Goal: Task Accomplishment & Management: Manage account settings

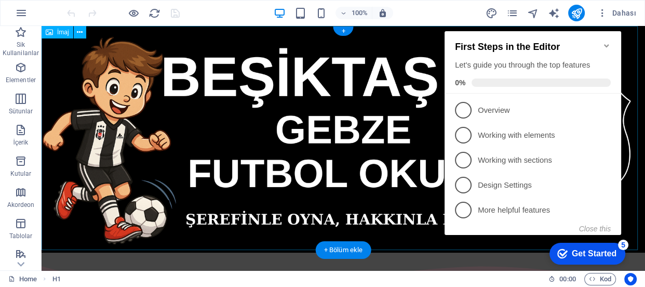
scroll to position [47, 0]
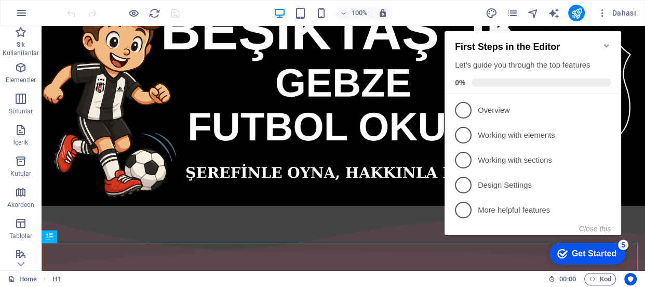
click at [604, 42] on icon "Minimize checklist" at bounding box center [606, 46] width 8 height 8
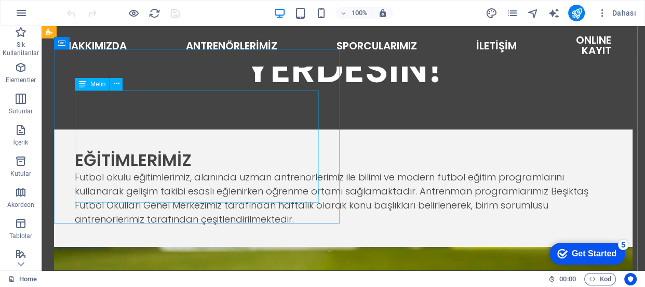
scroll to position [330, 0]
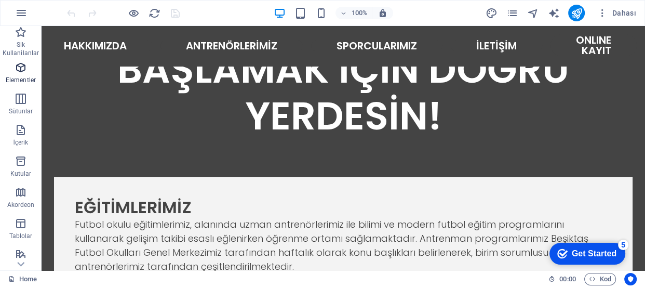
click at [19, 69] on icon "button" at bounding box center [21, 67] width 12 height 12
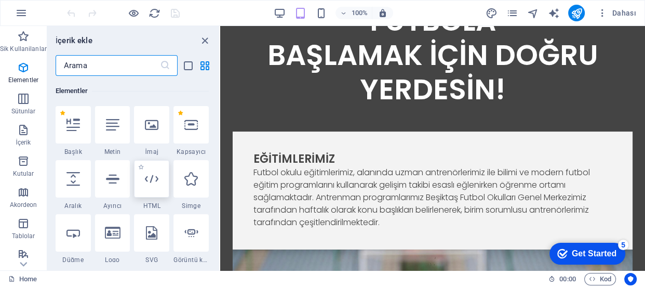
scroll to position [157, 0]
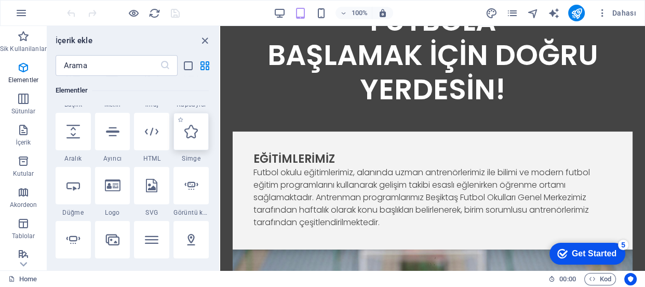
click at [194, 134] on icon at bounding box center [190, 131] width 13 height 13
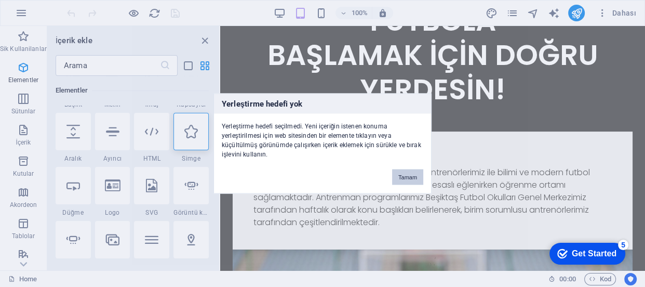
click at [414, 174] on button "Tamam" at bounding box center [407, 177] width 31 height 16
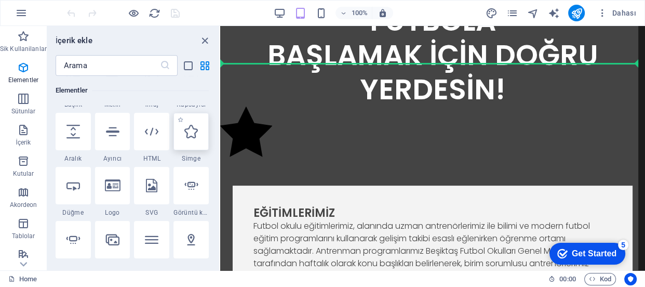
select select "xMidYMid"
select select "px"
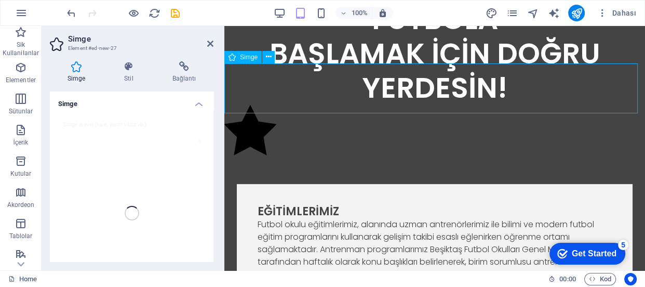
scroll to position [250, 0]
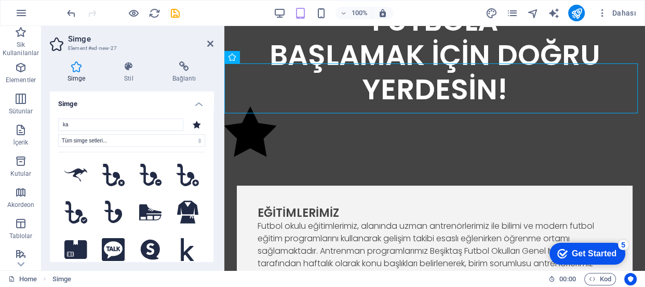
type input "k"
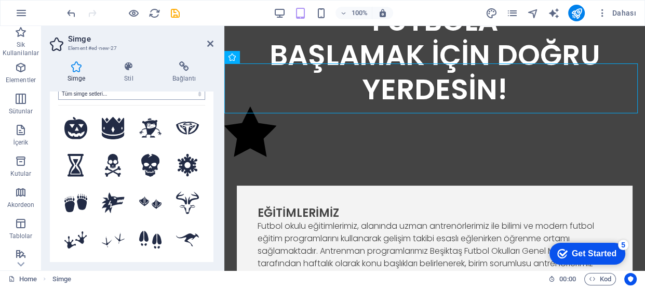
scroll to position [0, 0]
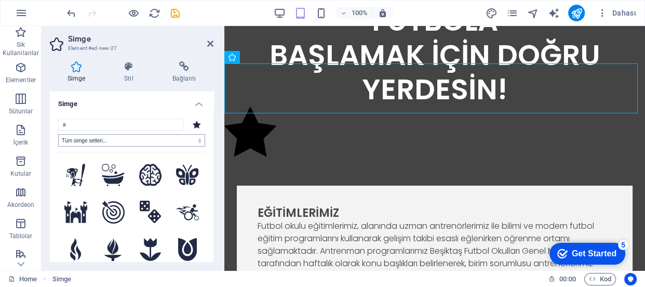
type input "a"
click at [92, 138] on select "Tüm simge setleri... IcoFont Ionicons FontAwesome Brands FontAwesome Duotone Fo…" at bounding box center [131, 140] width 147 height 12
click at [58, 134] on select "Tüm simge setleri... IcoFont Ionicons FontAwesome Brands FontAwesome Duotone Fo…" at bounding box center [131, 140] width 147 height 12
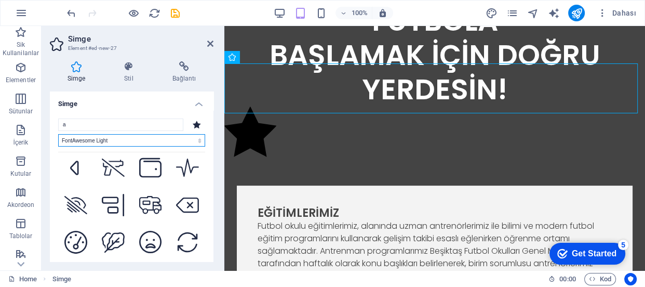
scroll to position [425, 0]
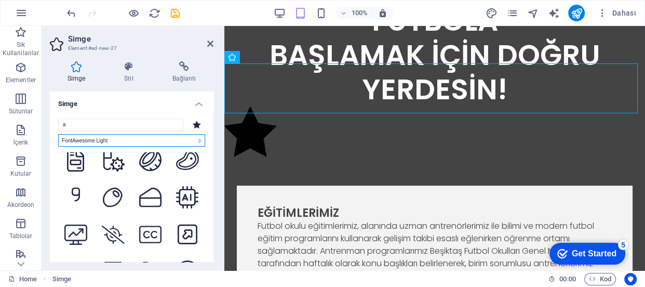
click at [183, 141] on select "Tüm simge setleri... IcoFont Ionicons FontAwesome Brands FontAwesome Duotone Fo…" at bounding box center [131, 140] width 147 height 12
select select "font-awesome-sharp-light"
click at [58, 134] on select "Tüm simge setleri... IcoFont Ionicons FontAwesome Brands FontAwesome Duotone Fo…" at bounding box center [131, 140] width 147 height 12
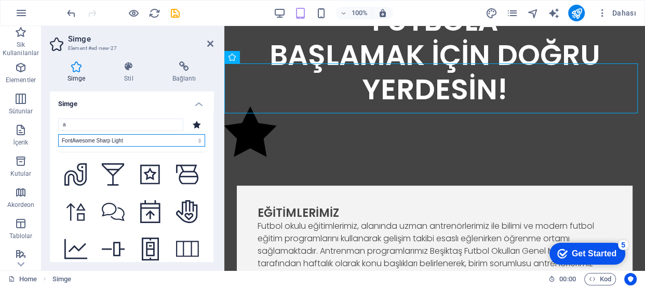
scroll to position [2973, 0]
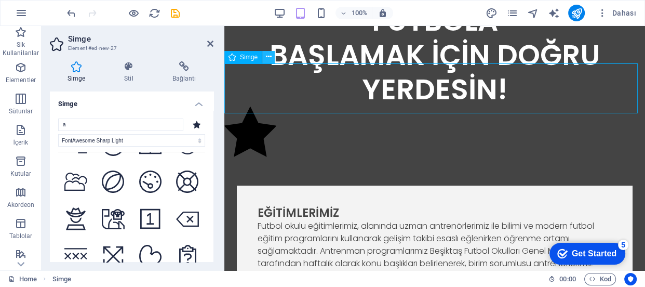
click at [267, 57] on icon at bounding box center [269, 56] width 6 height 11
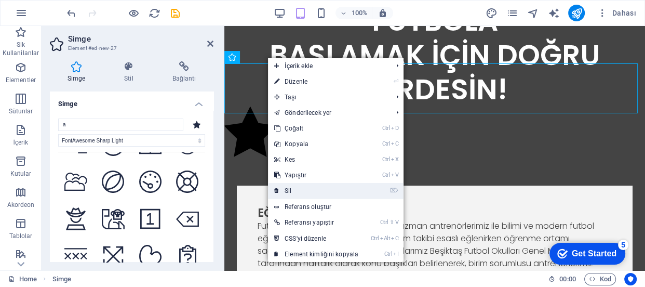
click at [294, 195] on link "⌦ Sil" at bounding box center [316, 191] width 97 height 16
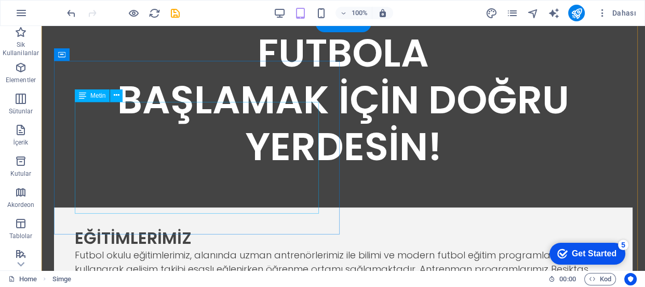
scroll to position [341, 0]
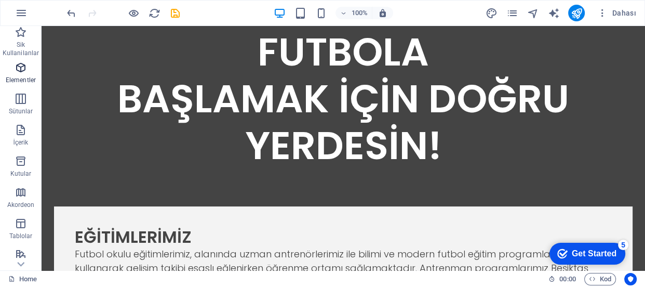
click at [21, 69] on icon "button" at bounding box center [21, 67] width 12 height 12
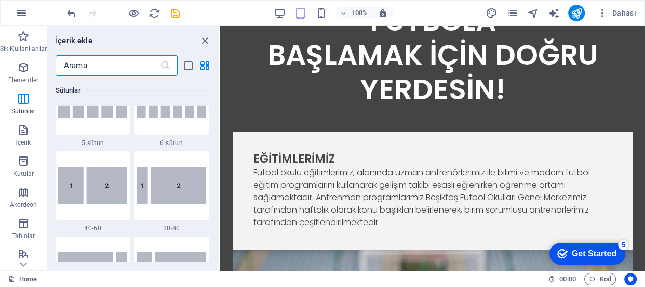
scroll to position [676, 0]
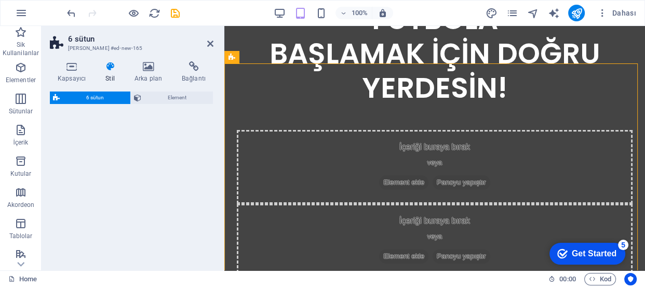
select select "rem"
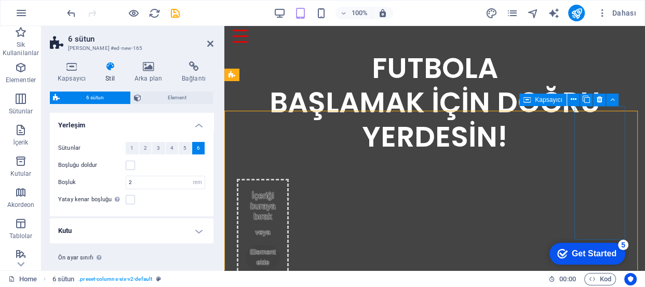
scroll to position [297, 0]
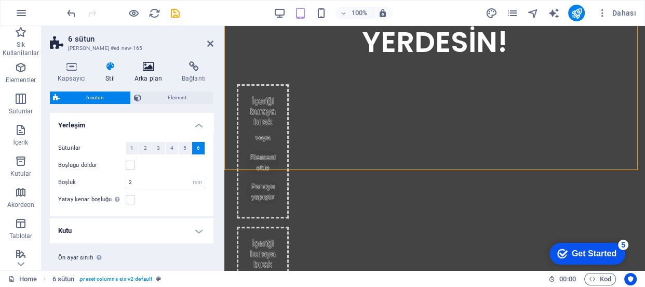
click at [146, 71] on icon at bounding box center [148, 66] width 43 height 10
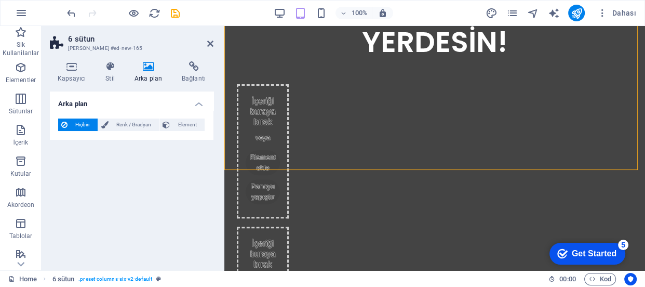
click at [149, 71] on icon at bounding box center [148, 66] width 43 height 10
click at [185, 118] on span "Element" at bounding box center [187, 124] width 29 height 12
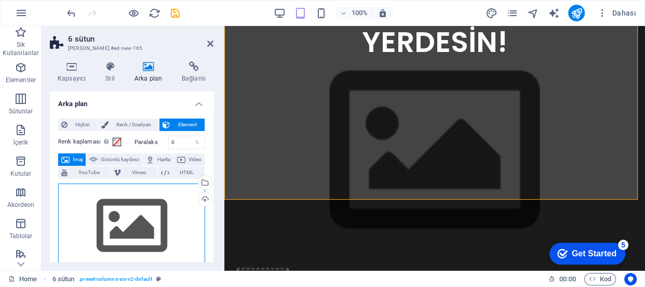
click at [139, 207] on div "Dosyaları buraya sürükleyin, dosyaları seçmek için tıklayın veya Dosyalardan ya…" at bounding box center [131, 225] width 147 height 85
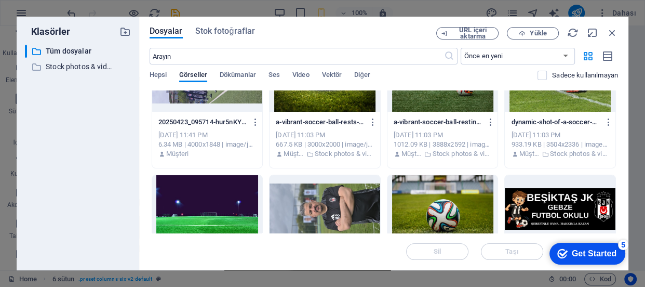
scroll to position [0, 0]
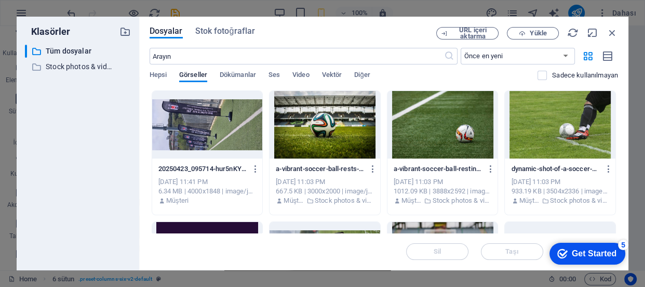
click at [202, 120] on div at bounding box center [207, 124] width 111 height 67
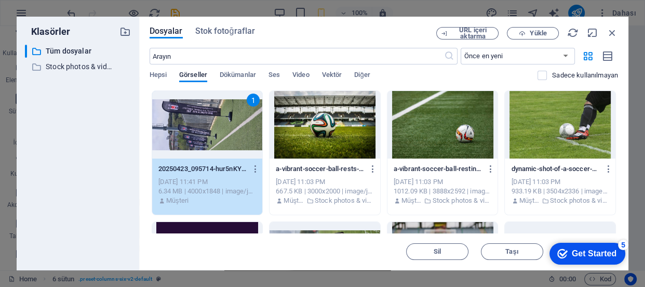
click at [202, 120] on div "1" at bounding box center [207, 124] width 111 height 67
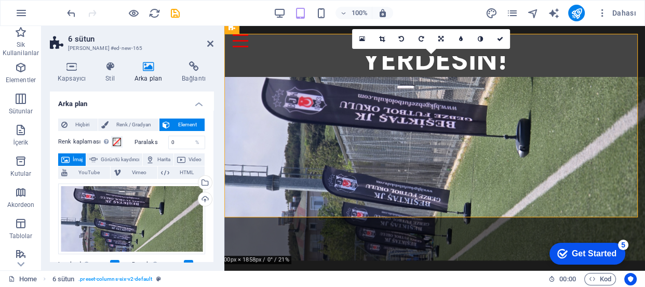
scroll to position [202, 0]
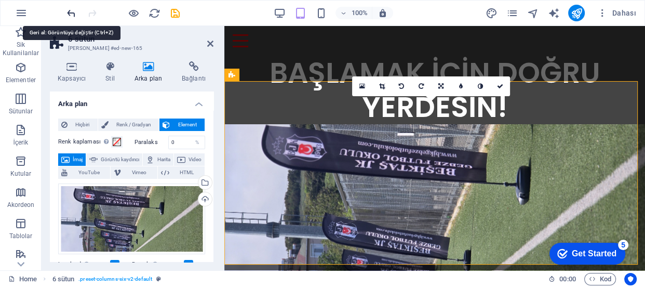
click at [72, 10] on icon "undo" at bounding box center [71, 13] width 12 height 12
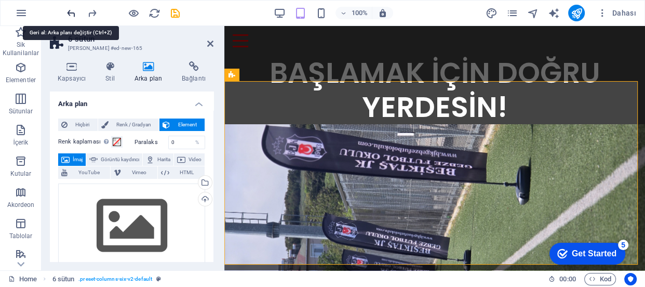
click at [72, 10] on icon "undo" at bounding box center [71, 13] width 12 height 12
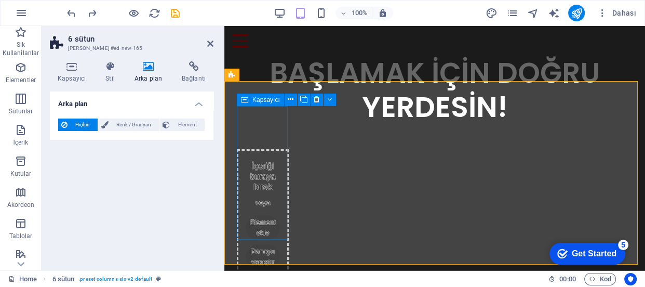
click at [260, 149] on div "İçeriği buraya bırak veya Element ekle Panoyu yapıştır" at bounding box center [263, 216] width 52 height 134
click at [269, 215] on span "Element ekle" at bounding box center [263, 227] width 34 height 25
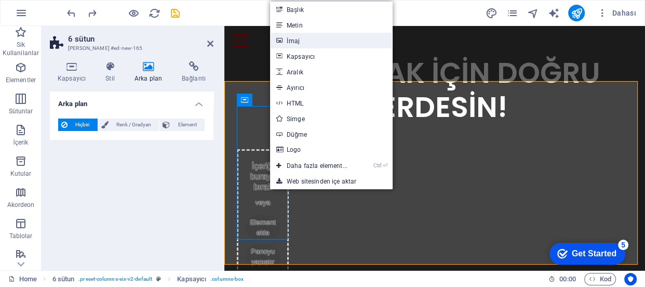
click at [297, 42] on link "İmaj" at bounding box center [331, 41] width 123 height 16
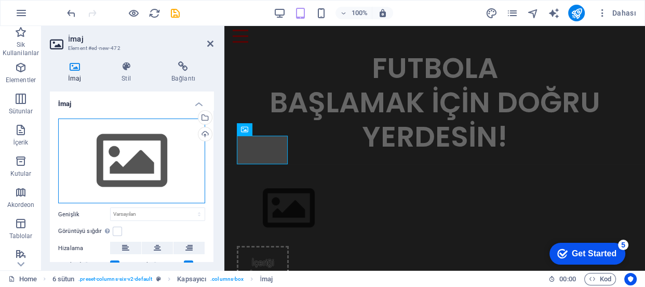
click at [129, 148] on div "Dosyaları buraya sürükleyin, dosyaları seçmek için tıklayın veya Dosyalardan ya…" at bounding box center [131, 160] width 147 height 85
click at [129, 148] on body "bjkgebzefutbolokulu.com Home Sik Kullanilanlar Elementler Sütunlar İçerik Kutul…" at bounding box center [322, 143] width 645 height 287
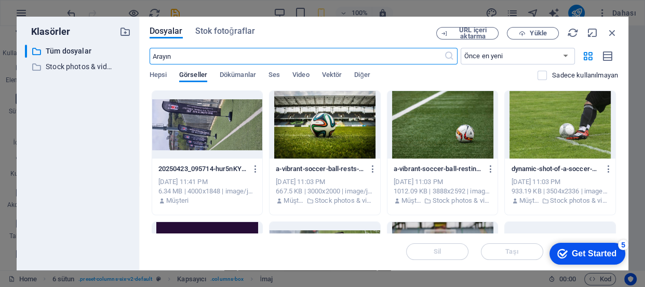
scroll to position [108, 0]
click at [197, 129] on div at bounding box center [207, 124] width 111 height 67
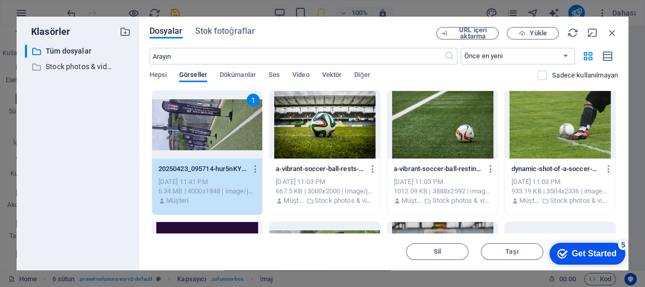
click at [197, 129] on div "1" at bounding box center [207, 124] width 111 height 67
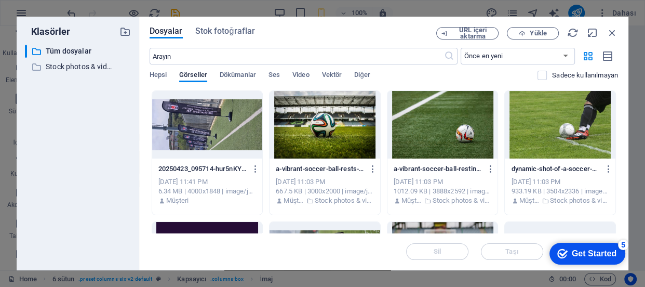
click at [197, 129] on div at bounding box center [207, 124] width 111 height 67
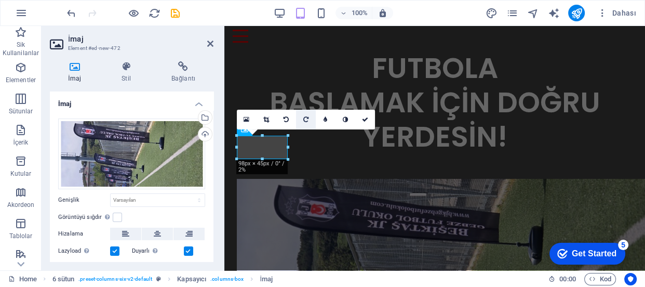
click at [309, 118] on link at bounding box center [306, 120] width 20 height 20
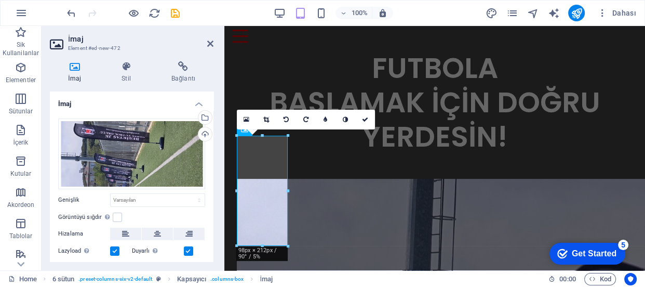
scroll to position [297, 0]
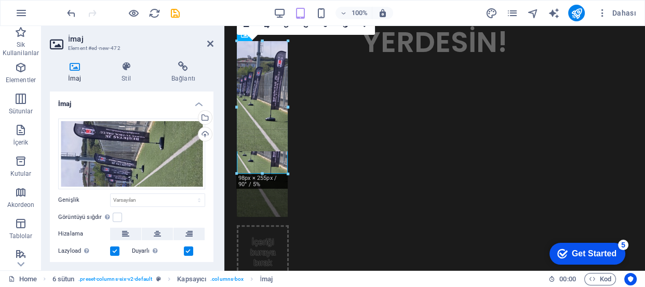
drag, startPoint x: 263, startPoint y: 152, endPoint x: 269, endPoint y: 174, distance: 23.2
type input "97"
select select "px"
drag, startPoint x: 261, startPoint y: 149, endPoint x: 273, endPoint y: 176, distance: 29.3
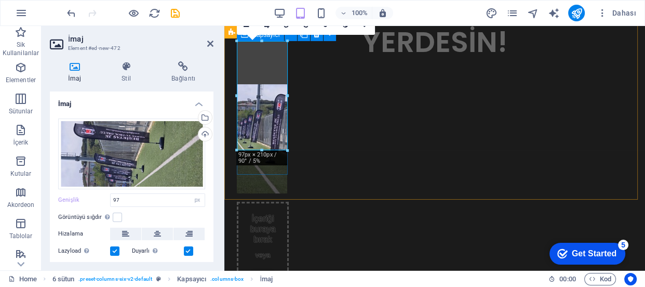
scroll to position [250, 0]
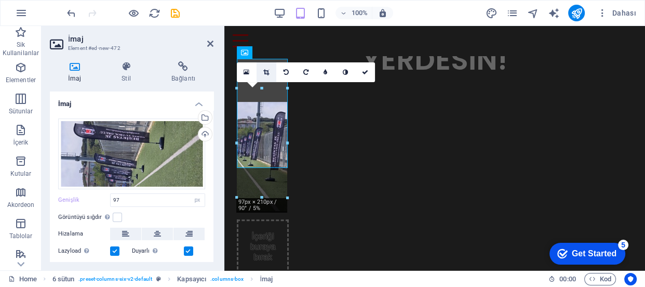
click at [264, 72] on icon at bounding box center [266, 72] width 6 height 6
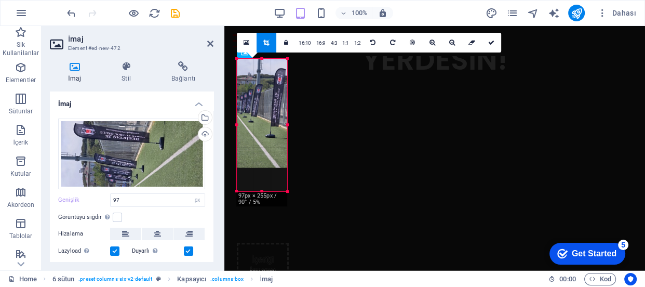
drag, startPoint x: 263, startPoint y: 169, endPoint x: 47, endPoint y: 166, distance: 216.5
click at [271, 192] on div at bounding box center [262, 191] width 50 height 4
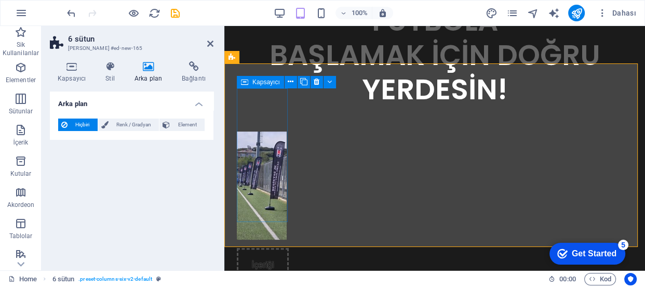
click at [287, 205] on div at bounding box center [263, 185] width 52 height 108
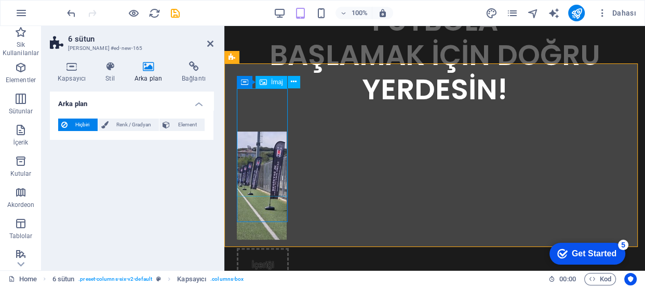
click at [267, 165] on figure at bounding box center [263, 185] width 52 height 108
select select "px"
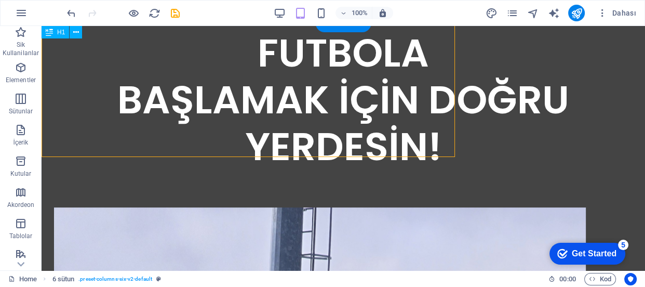
scroll to position [341, 0]
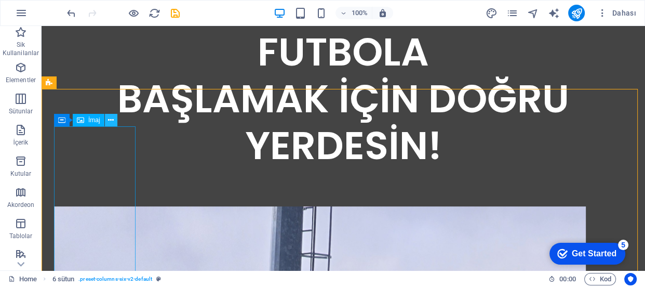
click at [113, 121] on icon at bounding box center [111, 120] width 6 height 11
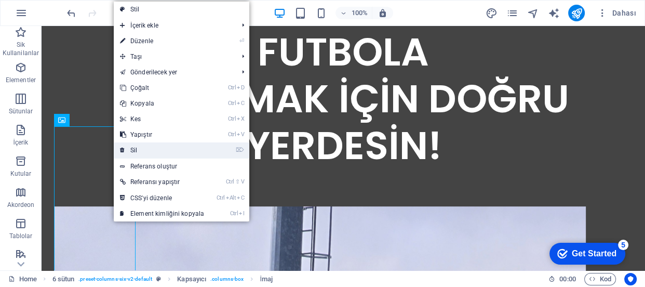
click at [132, 147] on link "⌦ Sil" at bounding box center [162, 150] width 97 height 16
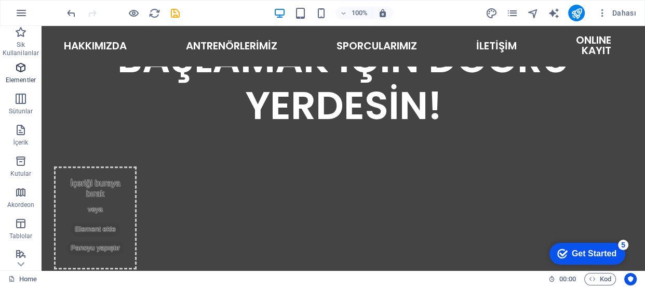
click at [22, 66] on icon "button" at bounding box center [21, 67] width 12 height 12
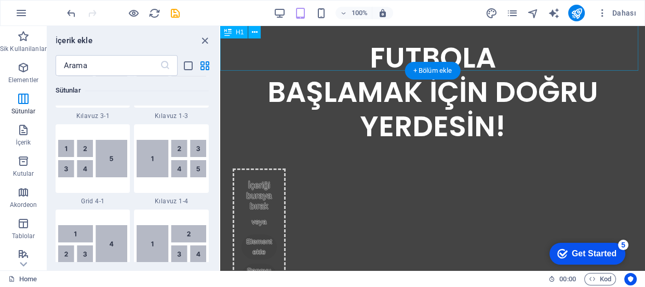
scroll to position [167, 0]
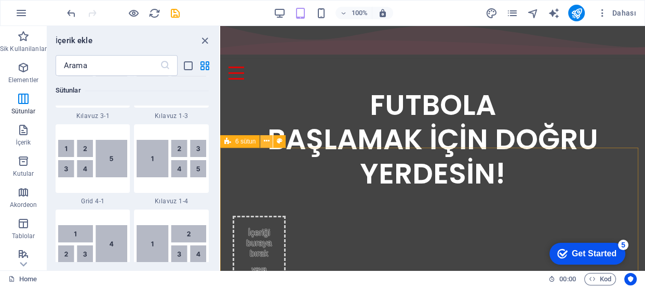
click at [270, 141] on button at bounding box center [266, 141] width 12 height 12
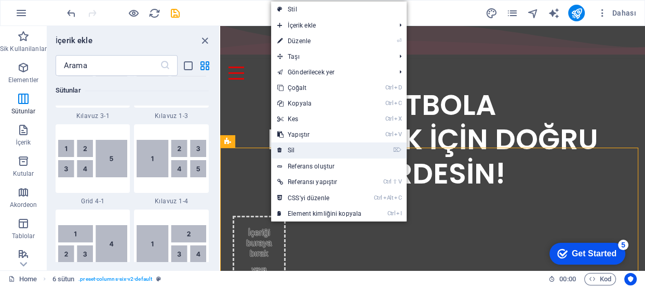
click at [296, 152] on link "⌦ Sil" at bounding box center [319, 150] width 97 height 16
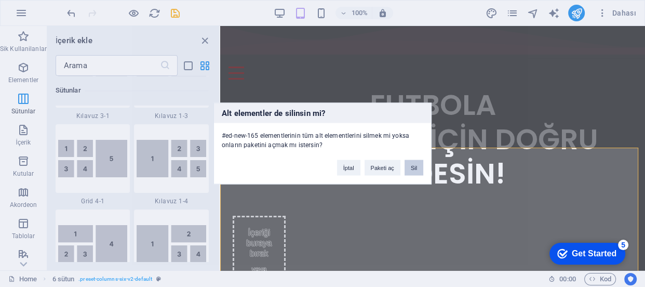
click at [416, 167] on button "Sil" at bounding box center [413, 168] width 19 height 16
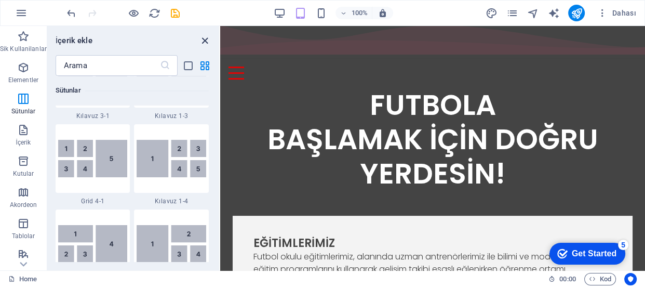
click at [203, 41] on icon "close panel" at bounding box center [205, 41] width 12 height 12
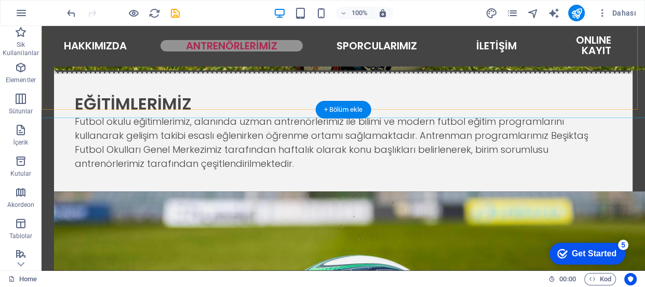
scroll to position [940, 0]
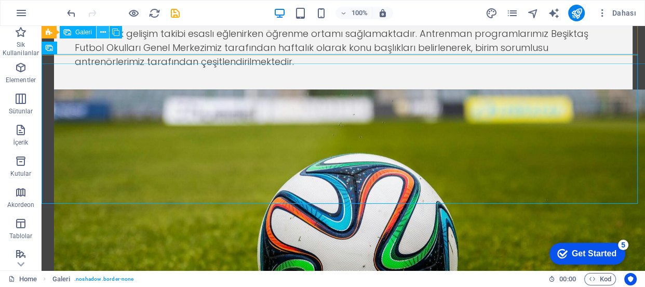
click at [103, 30] on icon at bounding box center [103, 32] width 6 height 11
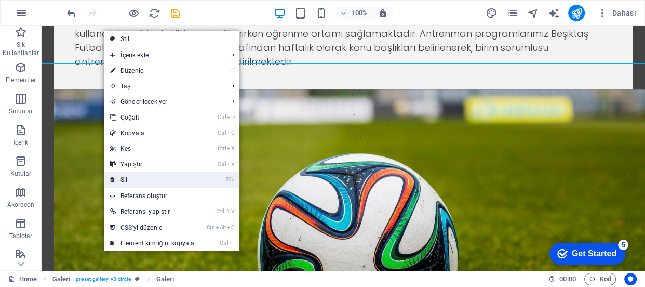
click at [139, 176] on link "⌦ Sil" at bounding box center [152, 180] width 97 height 16
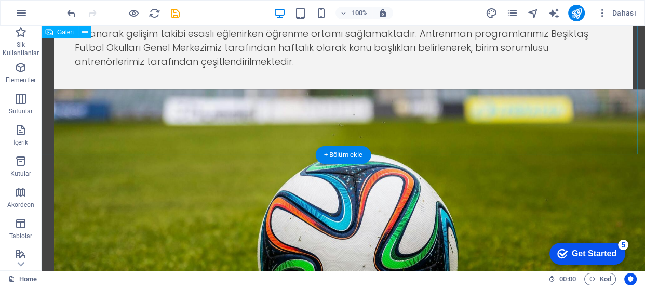
scroll to position [798, 0]
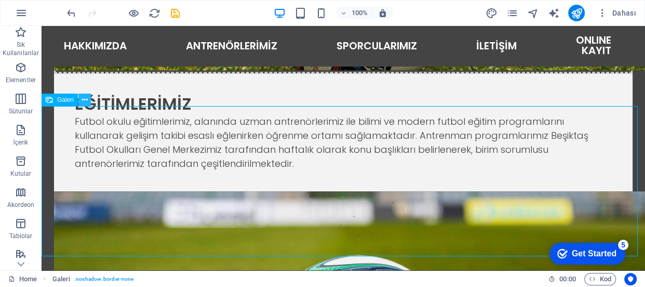
click at [85, 99] on icon at bounding box center [85, 99] width 6 height 11
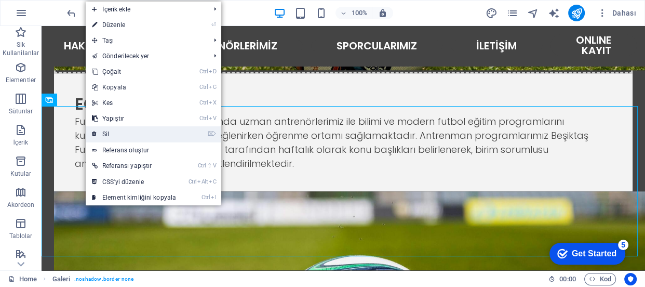
click at [110, 135] on link "⌦ Sil" at bounding box center [134, 134] width 97 height 16
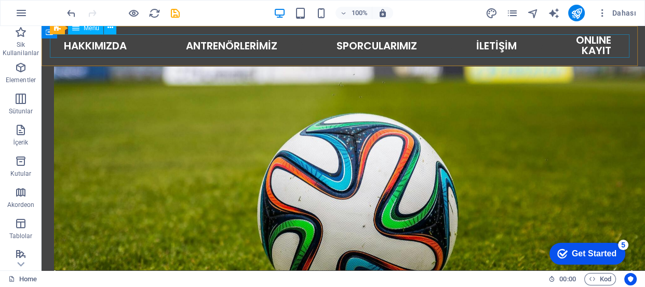
scroll to position [845, 0]
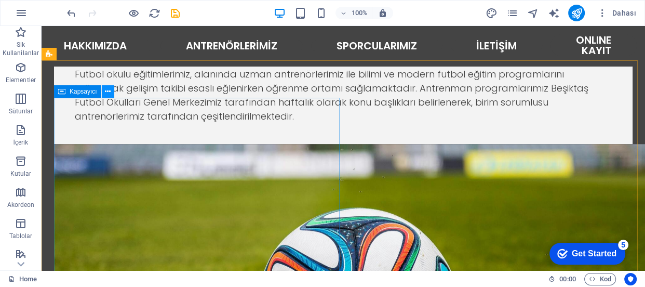
click at [106, 91] on icon at bounding box center [108, 91] width 6 height 11
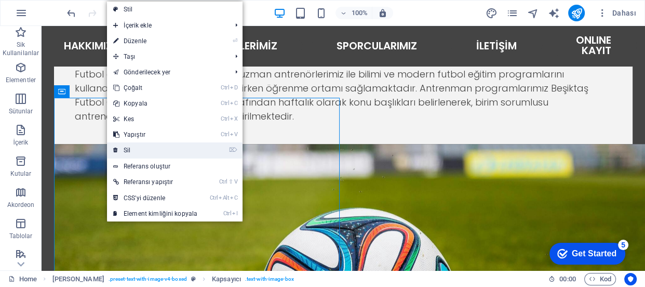
click at [134, 146] on link "⌦ Sil" at bounding box center [155, 150] width 97 height 16
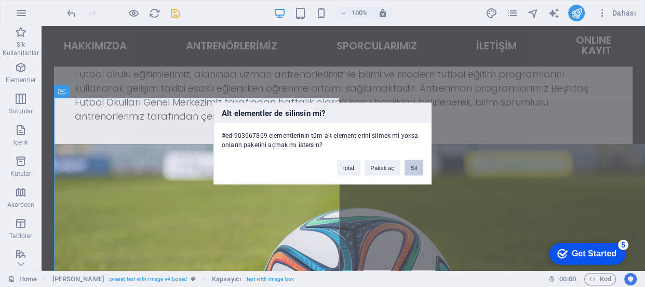
click at [414, 169] on button "Sil" at bounding box center [413, 168] width 19 height 16
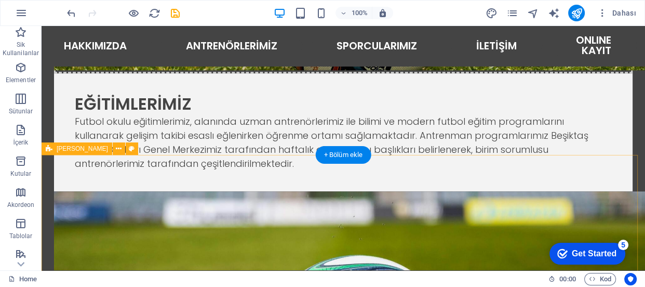
scroll to position [751, 0]
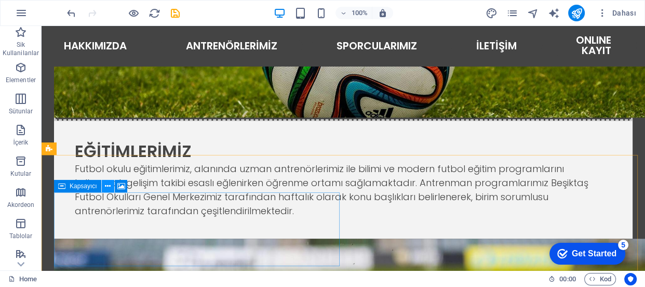
click at [110, 185] on icon at bounding box center [108, 186] width 6 height 11
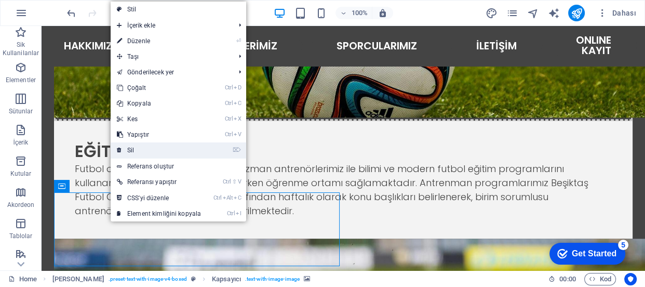
click at [156, 144] on link "⌦ Sil" at bounding box center [159, 150] width 97 height 16
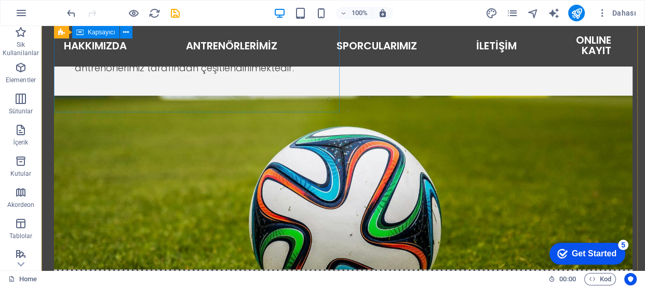
scroll to position [481, 0]
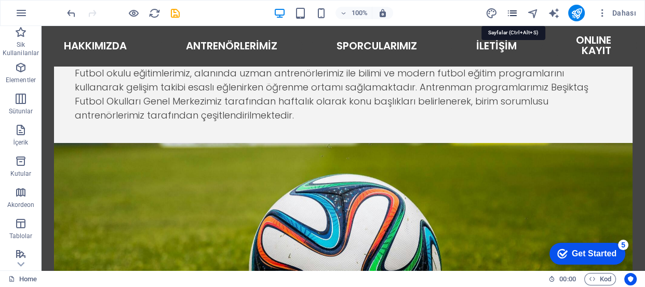
click at [515, 10] on icon "pages" at bounding box center [512, 13] width 12 height 12
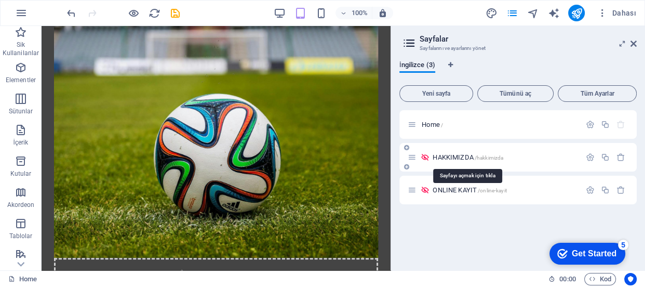
click at [500, 158] on span "/hakkimizda" at bounding box center [488, 158] width 29 height 6
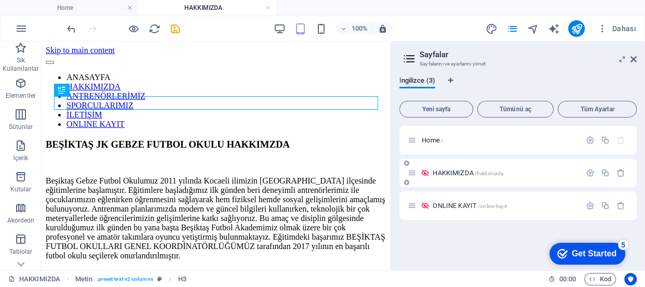
scroll to position [0, 0]
click at [86, 138] on icon at bounding box center [83, 136] width 6 height 11
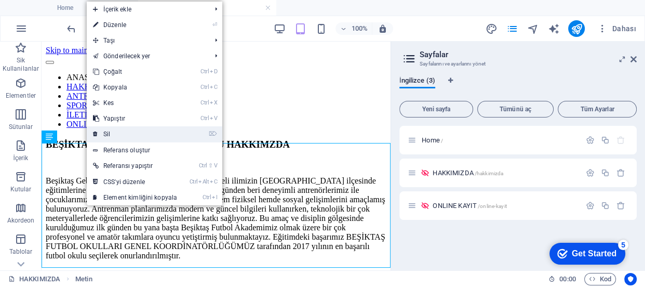
click at [113, 135] on link "⌦ Sil" at bounding box center [135, 134] width 97 height 16
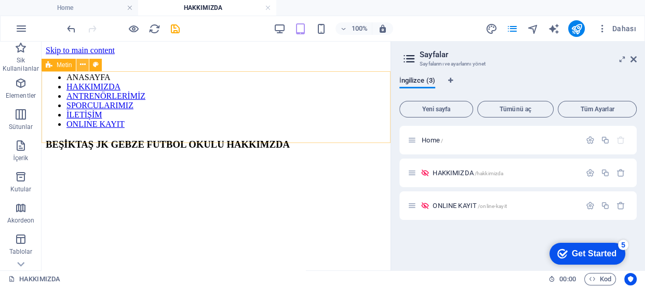
click at [82, 64] on icon at bounding box center [83, 64] width 6 height 11
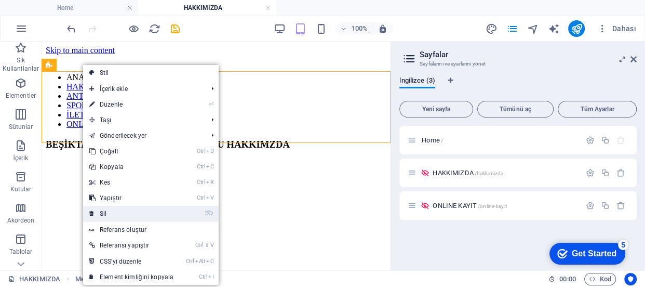
click at [116, 210] on link "⌦ Sil" at bounding box center [131, 214] width 97 height 16
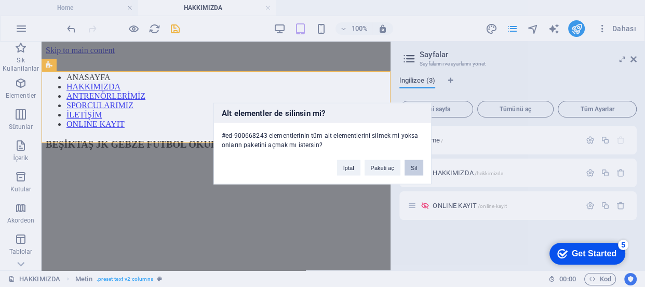
click at [413, 165] on button "Sil" at bounding box center [413, 168] width 19 height 16
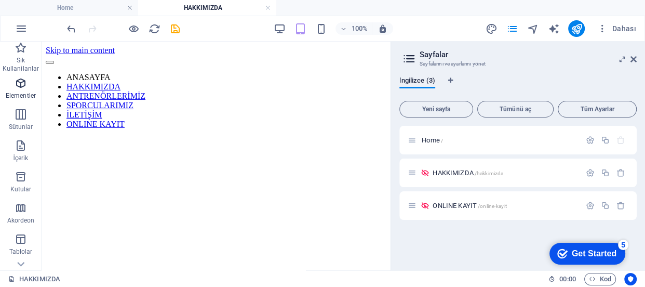
click at [27, 87] on span "Elementler" at bounding box center [21, 89] width 42 height 25
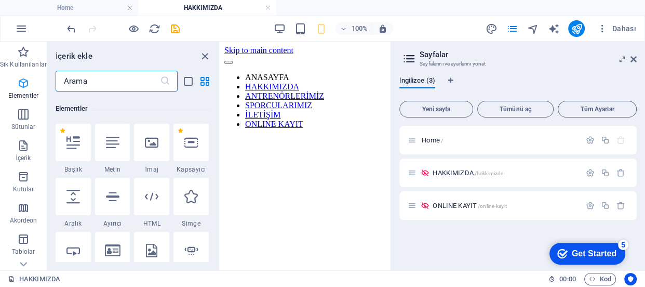
scroll to position [110, 0]
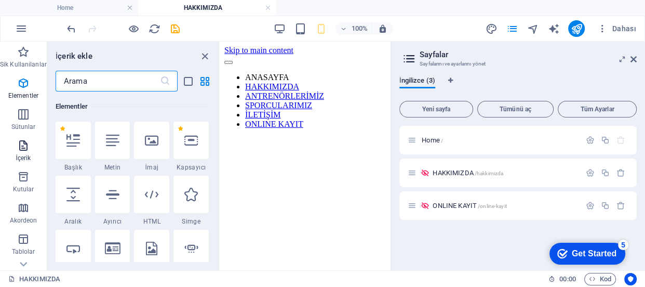
click at [23, 148] on icon "button" at bounding box center [23, 145] width 12 height 12
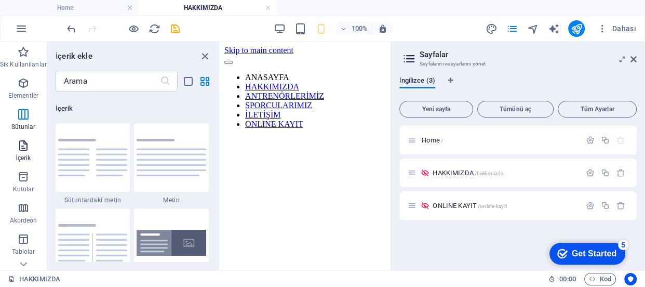
scroll to position [1816, 0]
click at [160, 159] on img at bounding box center [172, 155] width 70 height 37
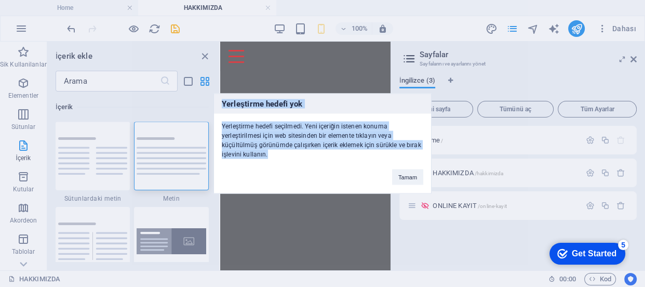
drag, startPoint x: 157, startPoint y: 163, endPoint x: 319, endPoint y: 167, distance: 161.5
click at [319, 167] on div "Yerleştirme hedefi yok Yerleştirme hedefi seçilmedi. Yeni içeriğin istenen konu…" at bounding box center [322, 143] width 645 height 287
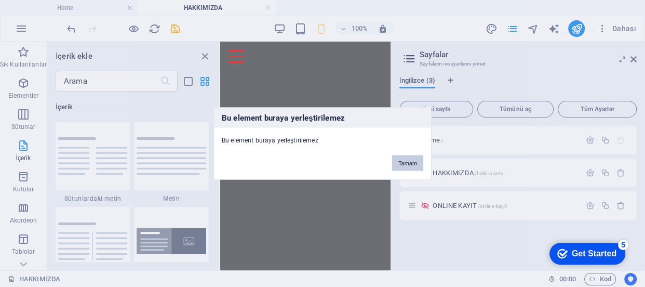
click at [411, 159] on button "Tamam" at bounding box center [407, 163] width 31 height 16
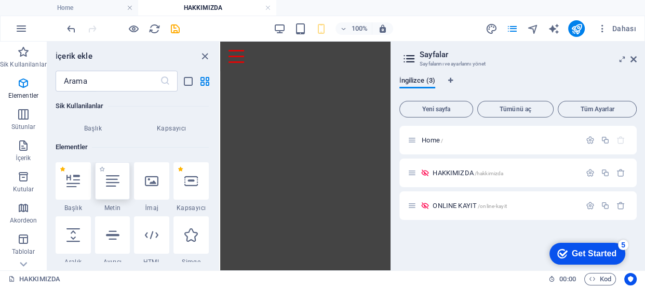
scroll to position [117, 0]
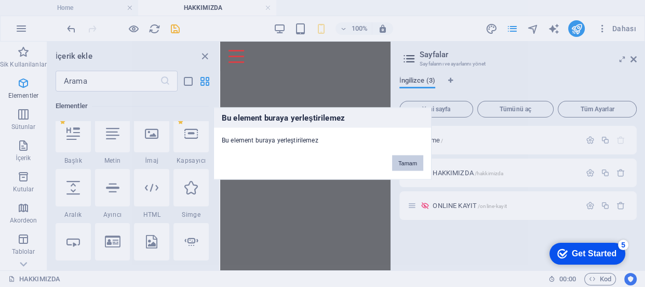
drag, startPoint x: 401, startPoint y: 156, endPoint x: 164, endPoint y: 109, distance: 241.9
click at [401, 156] on button "Tamam" at bounding box center [407, 163] width 31 height 16
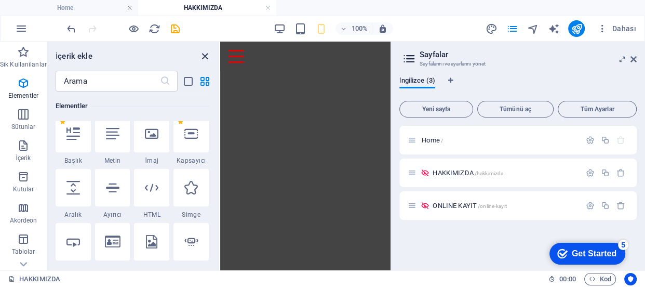
click at [204, 59] on icon "close panel" at bounding box center [205, 56] width 12 height 12
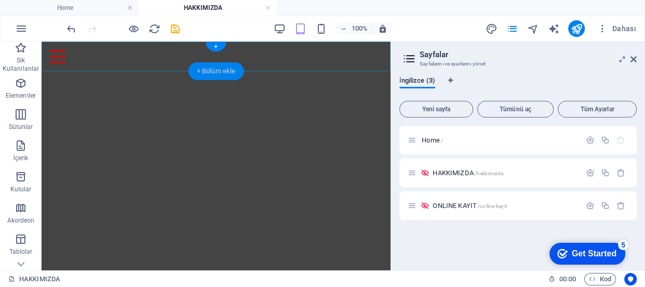
click at [209, 64] on div "+ Bölüm ekle" at bounding box center [216, 71] width 56 height 18
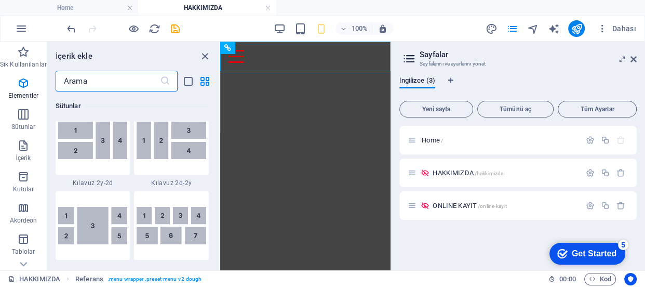
scroll to position [1816, 0]
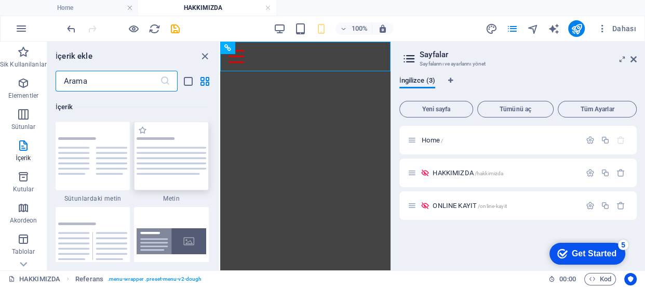
click at [160, 163] on img at bounding box center [172, 155] width 70 height 37
click at [220, 163] on div "Mevcut içeriği değiştirmek için buraya sürükleyin. Yeni bir element oluşturmak …" at bounding box center [305, 156] width 170 height 228
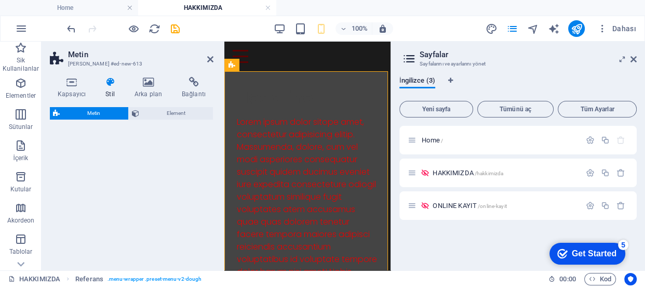
select select "preset-text-v2-default"
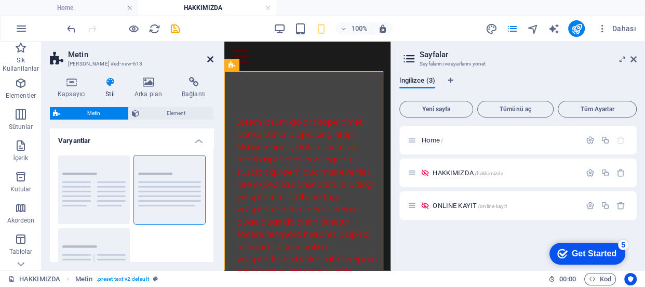
click at [209, 57] on icon at bounding box center [210, 59] width 6 height 8
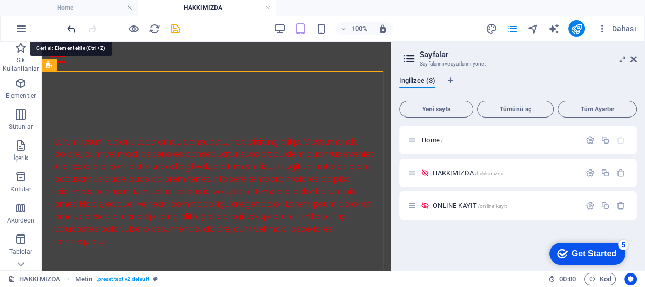
click at [70, 29] on icon "undo" at bounding box center [71, 29] width 12 height 12
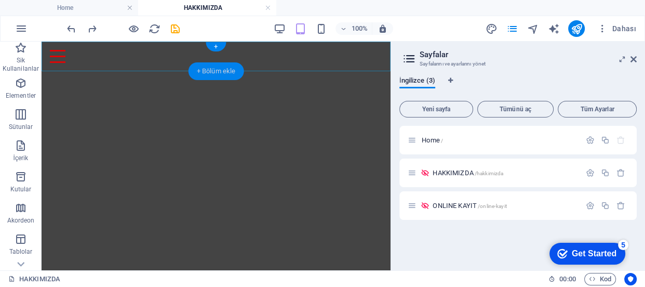
click at [214, 67] on div "+ Bölüm ekle" at bounding box center [216, 71] width 56 height 18
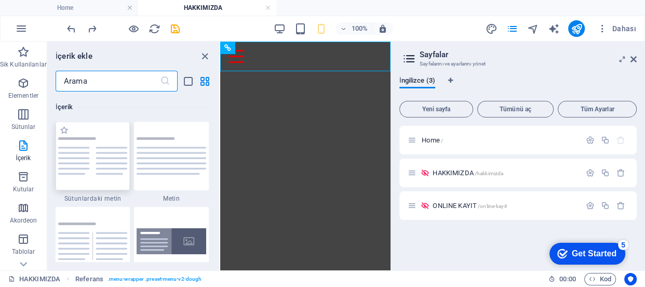
scroll to position [1863, 0]
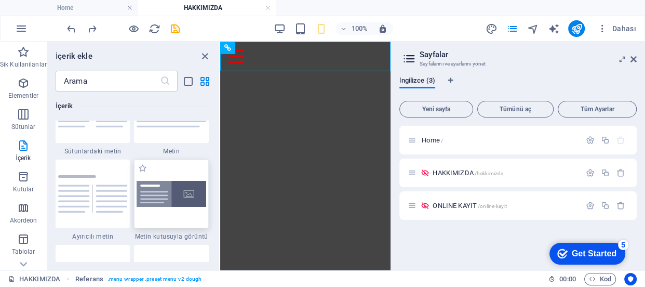
click at [188, 202] on img at bounding box center [172, 194] width 70 height 26
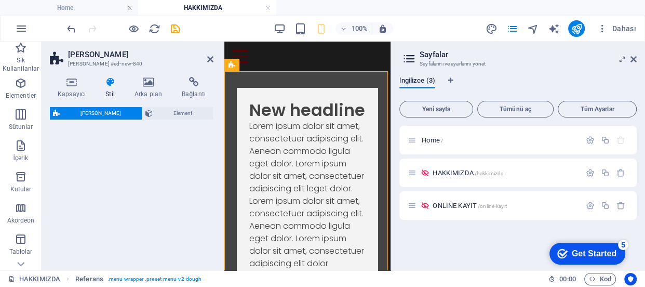
select select "rem"
select select "px"
select select "preset-text-with-image-v4-boxed"
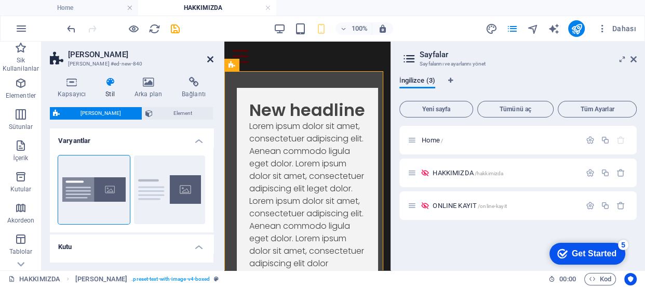
click at [207, 57] on icon at bounding box center [210, 59] width 6 height 8
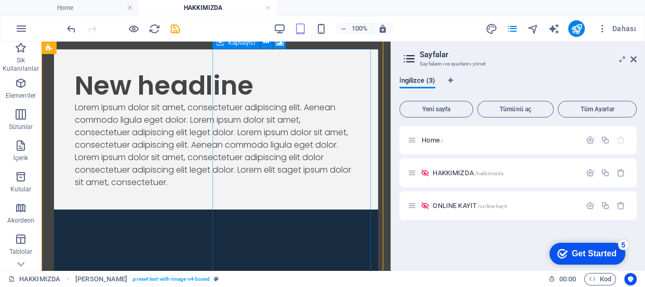
scroll to position [0, 0]
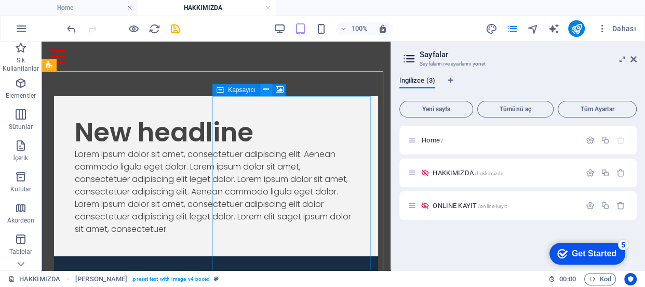
click at [264, 89] on icon at bounding box center [266, 89] width 6 height 11
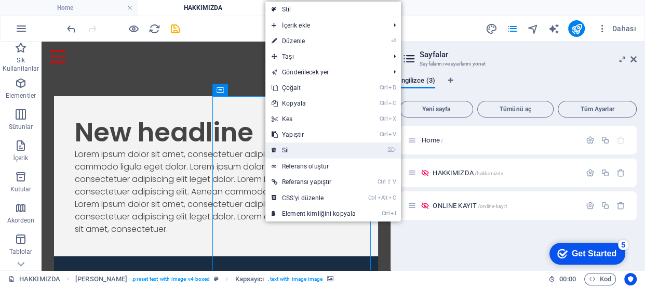
click at [289, 145] on link "⌦ Sil" at bounding box center [313, 150] width 97 height 16
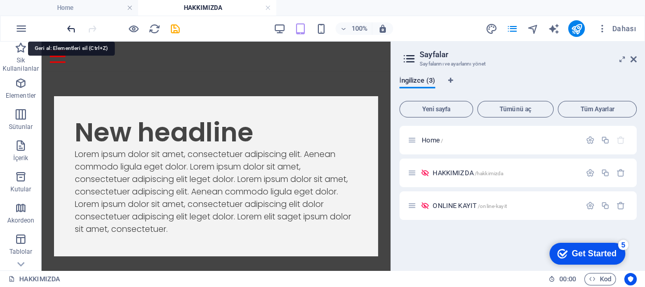
click at [67, 26] on icon "undo" at bounding box center [71, 29] width 12 height 12
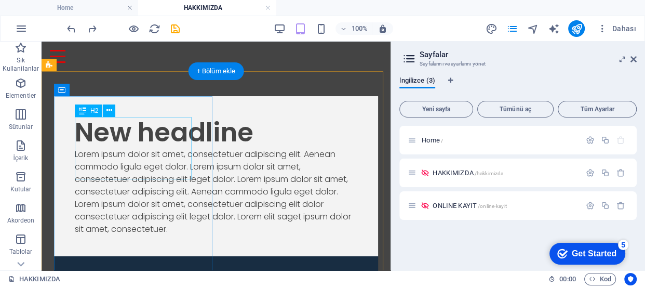
click at [179, 148] on div "New headline" at bounding box center [216, 132] width 282 height 31
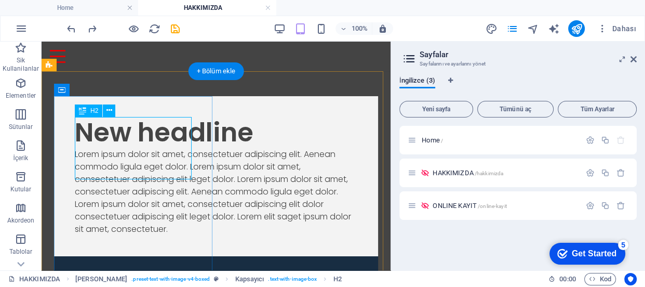
click at [189, 148] on div "New headline" at bounding box center [216, 132] width 282 height 31
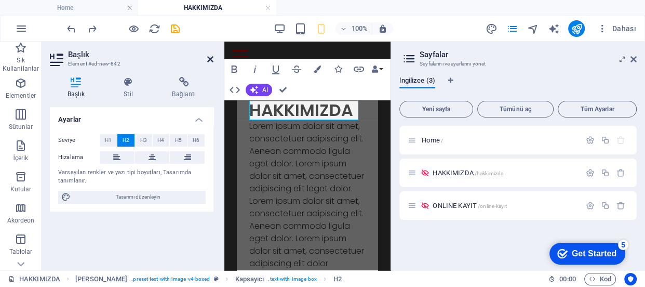
click at [211, 61] on icon at bounding box center [210, 59] width 6 height 8
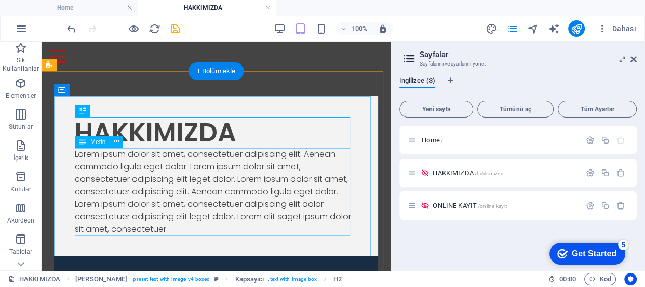
click at [77, 151] on div "Lorem ipsum dolor sit amet, consectetuer adipiscing elit. Aenean commodo ligula…" at bounding box center [216, 191] width 282 height 87
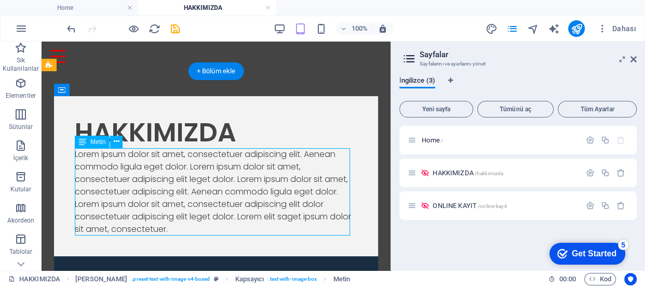
click at [77, 153] on div "Lorem ipsum dolor sit amet, consectetuer adipiscing elit. Aenean commodo ligula…" at bounding box center [216, 191] width 282 height 87
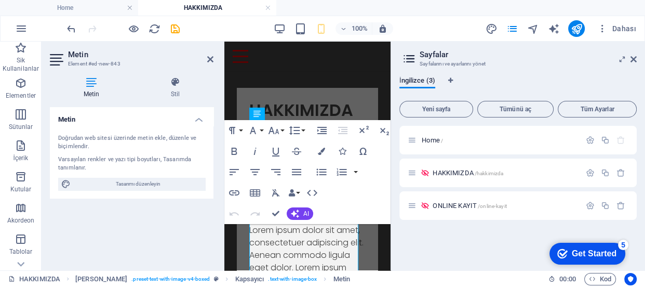
click at [216, 53] on aside "Metin Element #ed-new-843 Metin Stil Metin Doğrudan web sitesi üzerinde metin e…" at bounding box center [133, 156] width 183 height 228
click at [210, 57] on icon at bounding box center [210, 59] width 6 height 8
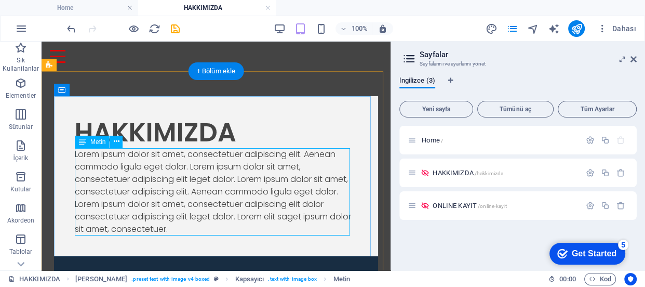
click at [223, 225] on div "Lorem ipsum dolor sit amet, consectetuer adipiscing elit. Aenean commodo ligula…" at bounding box center [216, 191] width 282 height 87
click at [218, 230] on div "Lorem ipsum dolor sit amet, consectetuer adipiscing elit. Aenean commodo ligula…" at bounding box center [216, 191] width 282 height 87
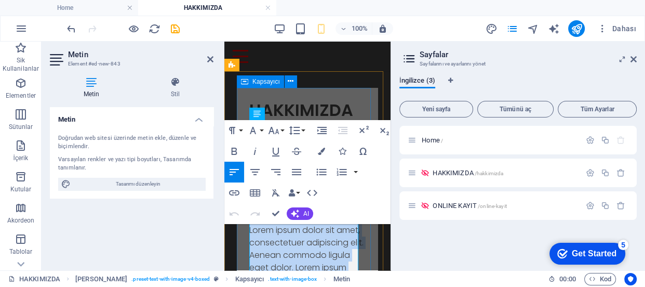
drag, startPoint x: 333, startPoint y: 156, endPoint x: 471, endPoint y: 264, distance: 175.6
click at [244, 221] on div "HAKKIMIZDA Lorem ipsum dolor sit amet, consectetuer adipiscing elit. Aenean com…" at bounding box center [307, 262] width 141 height 348
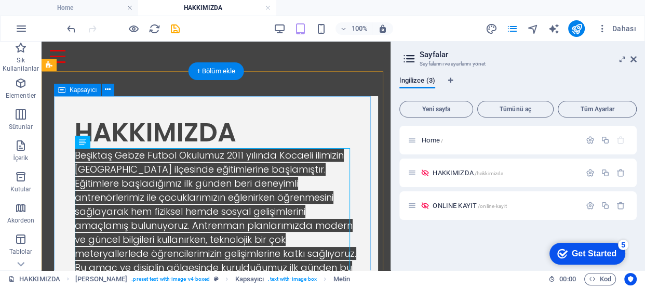
click at [363, 172] on div "HAKKIMIZDA Beşiktaş Gebze Futbol Okulumuz 2011 yılında Kocaeli ilimizin Gebze i…" at bounding box center [216, 230] width 324 height 269
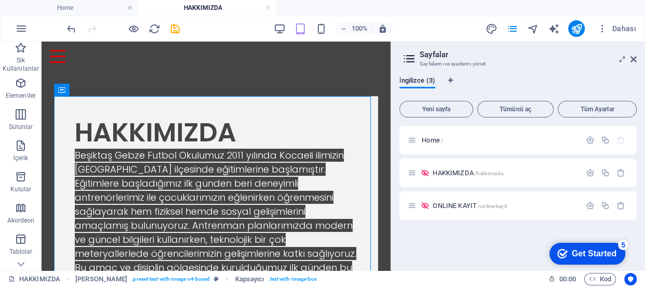
click at [492, 247] on div "Home / HAKKIMIZDA /hakkimizda ONLINE KAYIT /online-kayit" at bounding box center [517, 194] width 237 height 136
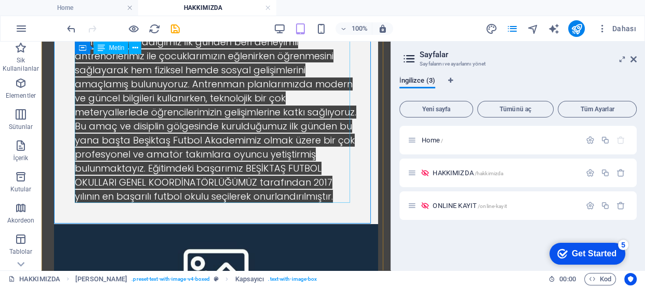
scroll to position [212, 0]
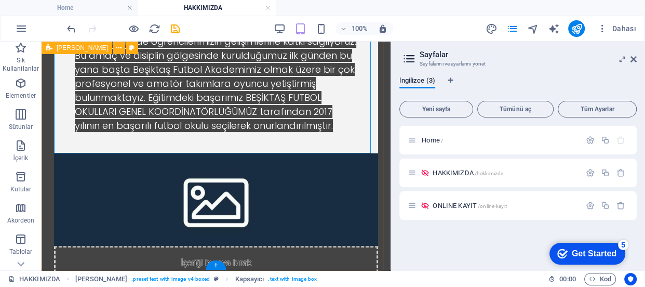
click at [304, 193] on div "HAKKIMIZDA Beşiktaş Gebze Futbol Okulumuz 2011 yılında Kocaeli ilimizin Gebze i…" at bounding box center [216, 101] width 349 height 485
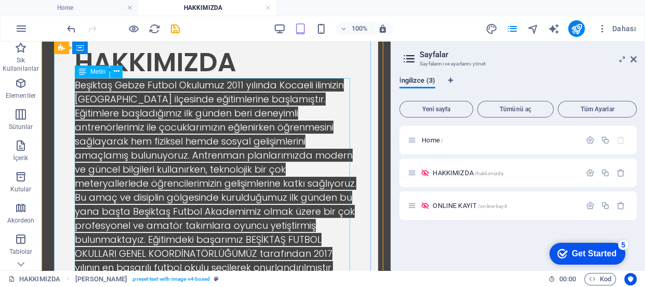
scroll to position [0, 0]
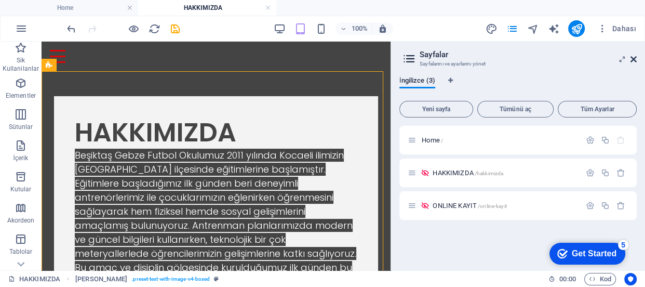
click at [632, 59] on icon at bounding box center [633, 59] width 6 height 8
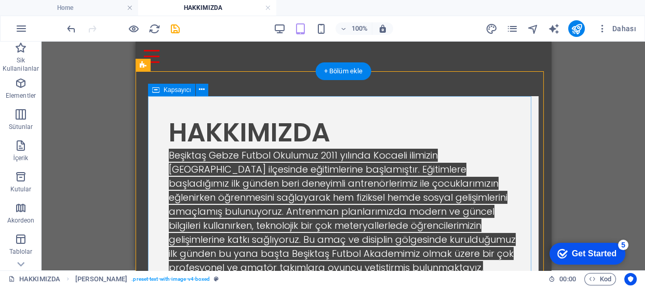
click at [481, 103] on div "HAKKIMIZDA Beşiktaş Gebze Futbol Okulumuz 2011 yılında Kocaeli ilimizin Gebze i…" at bounding box center [343, 216] width 390 height 241
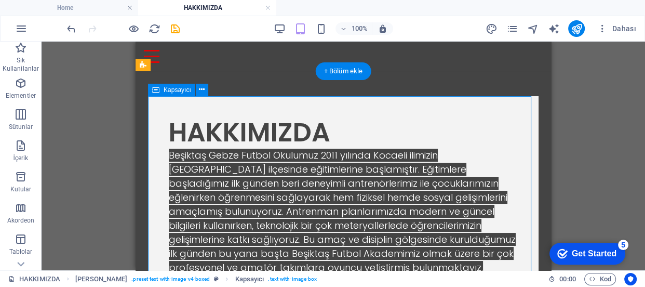
click at [510, 118] on div "HAKKIMIZDA Beşiktaş Gebze Futbol Okulumuz 2011 yılında Kocaeli ilimizin Gebze i…" at bounding box center [343, 216] width 390 height 241
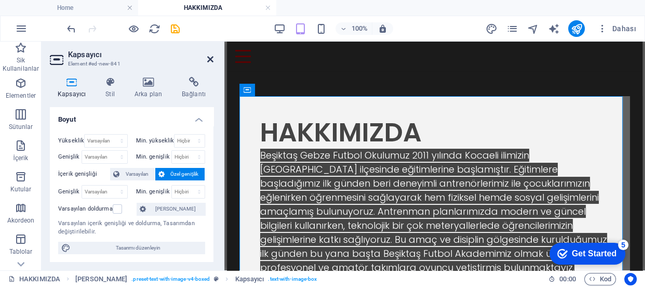
click at [211, 58] on icon at bounding box center [210, 59] width 6 height 8
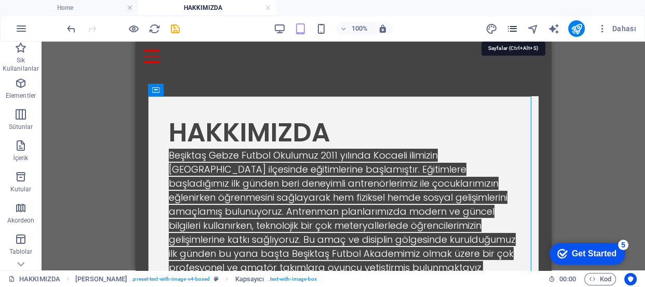
click at [515, 26] on icon "pages" at bounding box center [512, 29] width 12 height 12
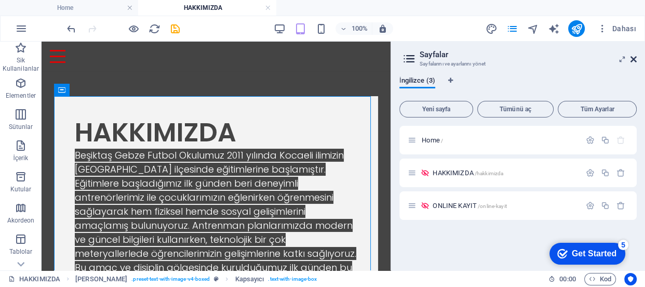
click at [631, 57] on icon at bounding box center [633, 59] width 6 height 8
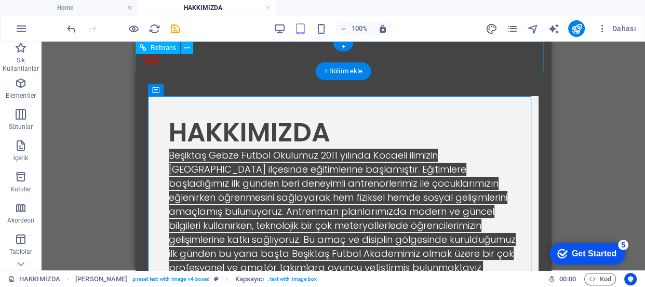
click at [526, 52] on div at bounding box center [343, 56] width 399 height 13
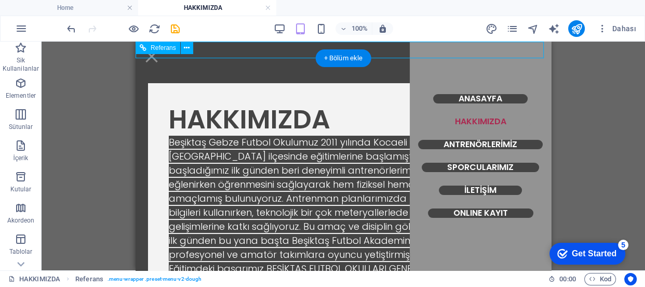
click at [472, 96] on nav "ANASAYFA HAKKIMIZDA ANTRENÖRLERİMİZ SPORCULARIMIZ İLETİŞİM ONLINE KAYIT" at bounding box center [480, 156] width 141 height 228
click at [476, 145] on nav "ANASAYFA HAKKIMIZDA ANTRENÖRLERİMİZ SPORCULARIMIZ İLETİŞİM ONLINE KAYIT" at bounding box center [480, 156] width 141 height 228
click at [632, 162] on div "Mevcut içeriği değiştirmek için buraya sürükleyin. Yeni bir element oluşturmak …" at bounding box center [343, 156] width 603 height 228
click at [590, 57] on div "Mevcut içeriği değiştirmek için buraya sürükleyin. Yeni bir element oluşturmak …" at bounding box center [343, 156] width 603 height 228
click at [52, 88] on div "Mevcut içeriği değiştirmek için buraya sürükleyin. Yeni bir element oluşturmak …" at bounding box center [343, 156] width 603 height 228
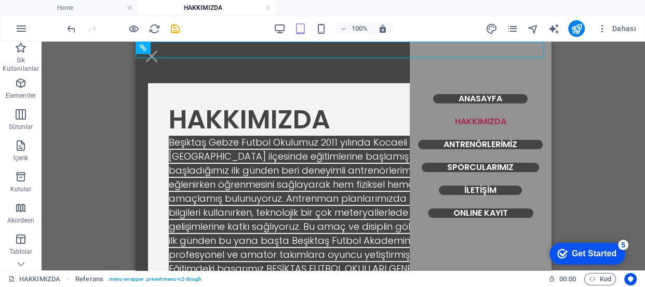
click at [86, 59] on div "Mevcut içeriği değiştirmek için buraya sürükleyin. Yeni bir element oluşturmak …" at bounding box center [343, 156] width 603 height 228
click at [604, 117] on div "Mevcut içeriği değiştirmek için buraya sürükleyin. Yeni bir element oluşturmak …" at bounding box center [343, 156] width 603 height 228
click at [511, 29] on icon "pages" at bounding box center [512, 29] width 12 height 12
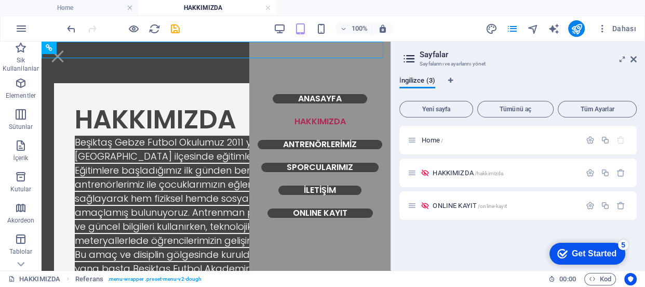
click at [528, 72] on div "İngilizce (3) Yeni sayfa Tümünü aç Tüm Ayarlar Home / HAKKIMIZDA /hakkimizda ON…" at bounding box center [518, 169] width 254 height 201
click at [529, 72] on div "İngilizce (3) Yeni sayfa Tümünü aç Tüm Ayarlar Home / HAKKIMIZDA /hakkimizda ON…" at bounding box center [518, 169] width 254 height 201
click at [22, 85] on icon "button" at bounding box center [21, 83] width 12 height 12
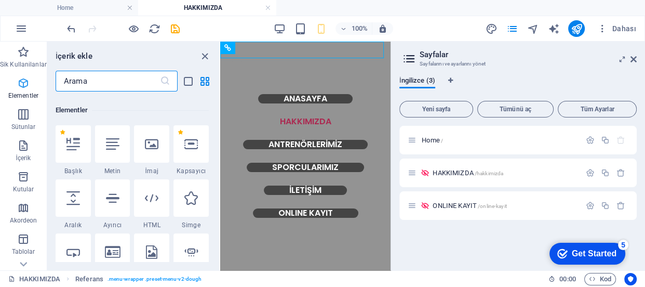
scroll to position [110, 0]
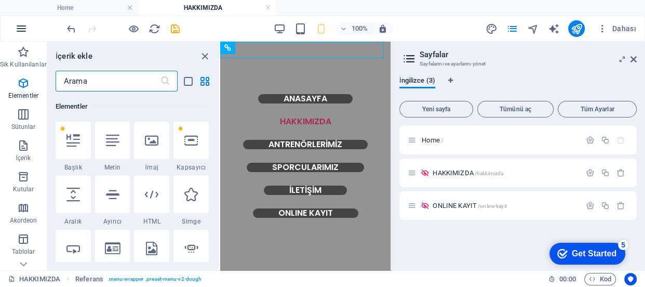
click at [26, 31] on icon "button" at bounding box center [21, 28] width 12 height 12
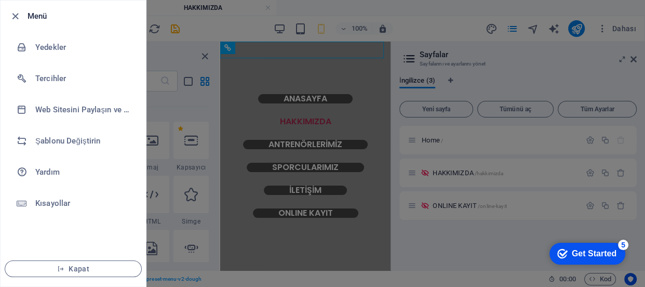
click at [592, 65] on div at bounding box center [322, 143] width 645 height 287
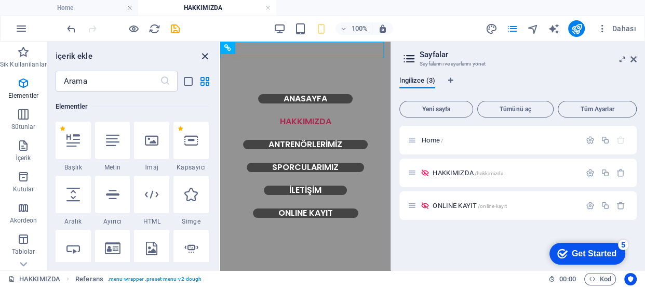
click at [203, 52] on icon "close panel" at bounding box center [205, 56] width 12 height 12
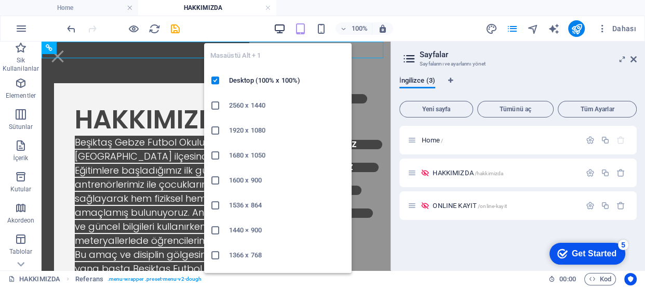
click at [278, 32] on icon "button" at bounding box center [280, 29] width 12 height 12
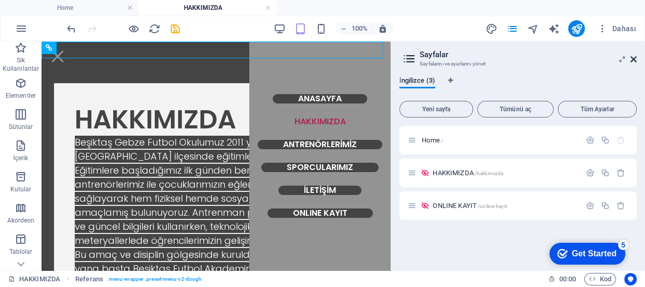
click at [634, 60] on icon at bounding box center [633, 59] width 6 height 8
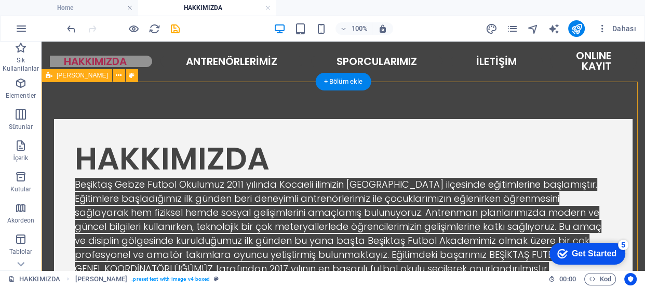
select select "rem"
select select "px"
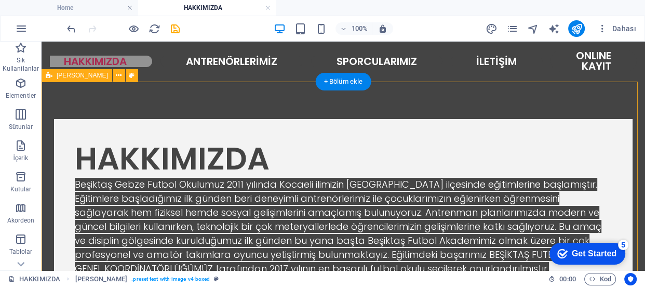
select select "preset-text-with-image-v4-boxed"
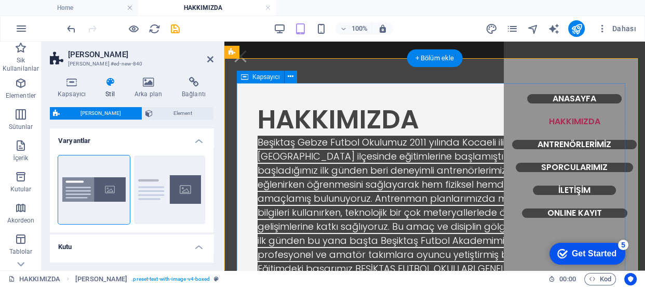
type input "2.5"
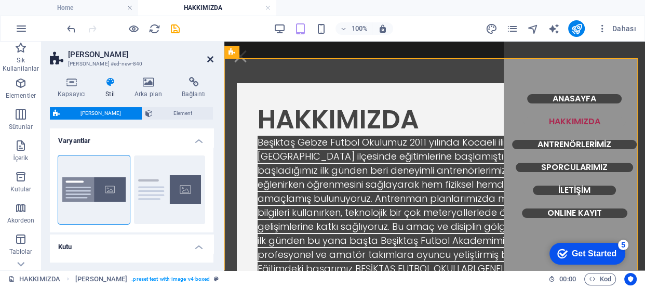
click at [211, 60] on icon at bounding box center [210, 59] width 6 height 8
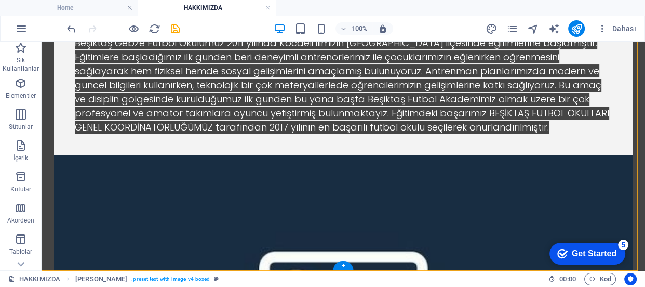
scroll to position [188, 0]
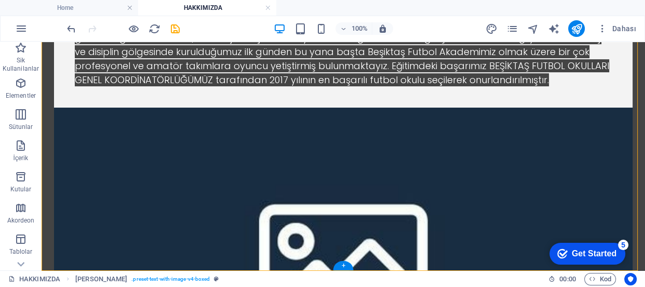
click at [472, 138] on figure at bounding box center [343, 258] width 578 height 303
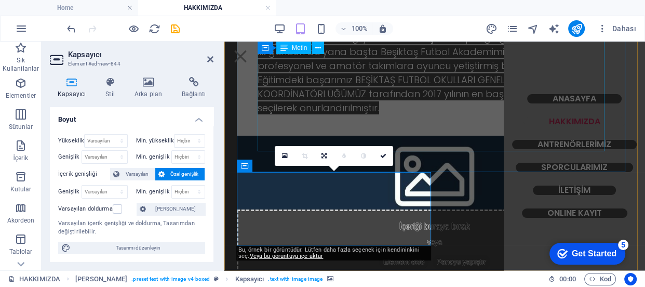
scroll to position [138, 0]
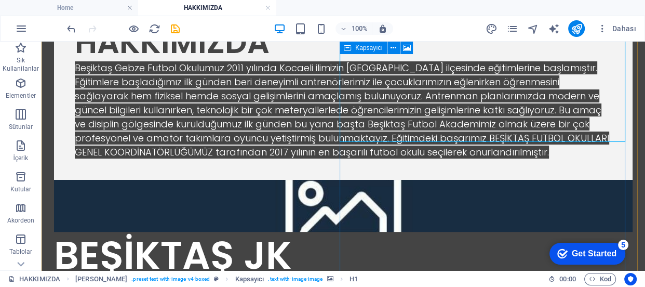
scroll to position [117, 0]
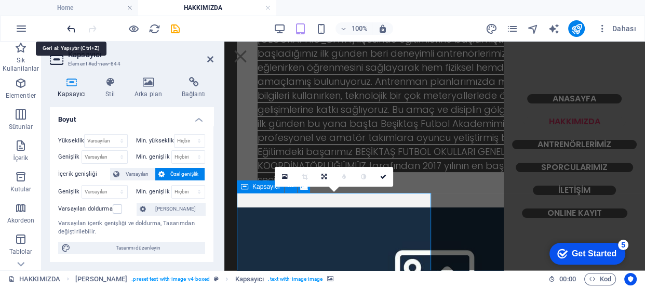
click at [73, 27] on icon "undo" at bounding box center [71, 29] width 12 height 12
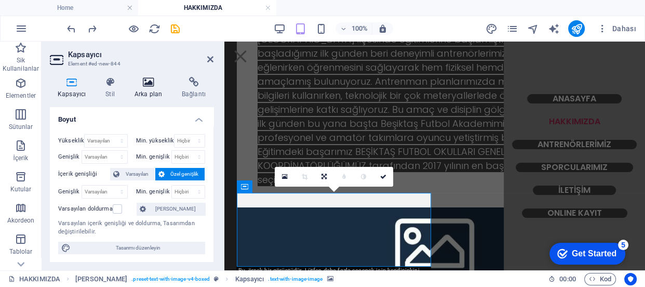
click at [152, 87] on h4 "Arka plan" at bounding box center [150, 88] width 47 height 22
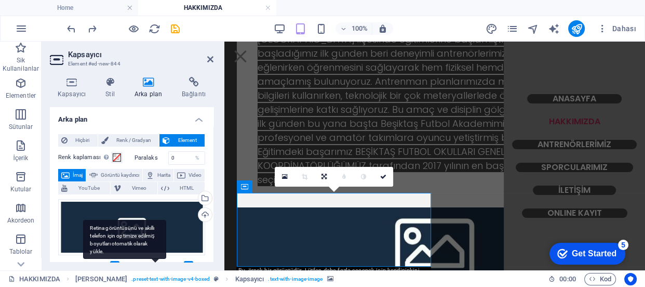
click at [156, 238] on div "Retina görüntüsünü ve akıllı telefon için optimize edilmiş boyutları otomatik o…" at bounding box center [124, 239] width 83 height 39
click at [0, 0] on input "Duyarlı Retina görüntüsünü ve akıllı telefon için optimize edilmiş boyutları ot…" at bounding box center [0, 0] width 0 height 0
click at [156, 238] on div "Retina görüntüsünü ve akıllı telefon için optimize edilmiş boyutları otomatik o…" at bounding box center [124, 239] width 83 height 39
click at [0, 0] on input "Duyarlı Retina görüntüsünü ve akıllı telefon için optimize edilmiş boyutları ot…" at bounding box center [0, 0] width 0 height 0
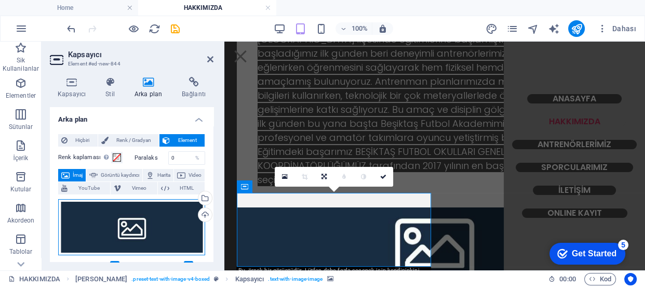
click at [175, 238] on div "Dosyaları buraya sürükleyin, dosyaları seçmek için tıklayın veya Dosyalardan ya…" at bounding box center [131, 227] width 147 height 56
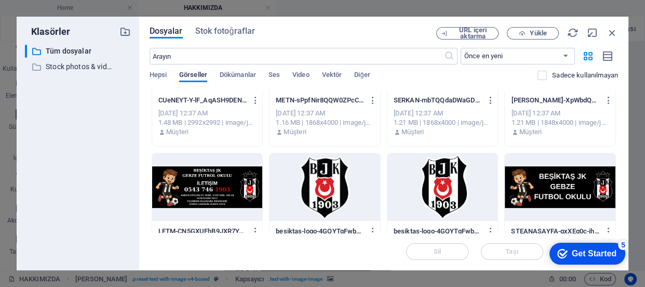
scroll to position [374, 0]
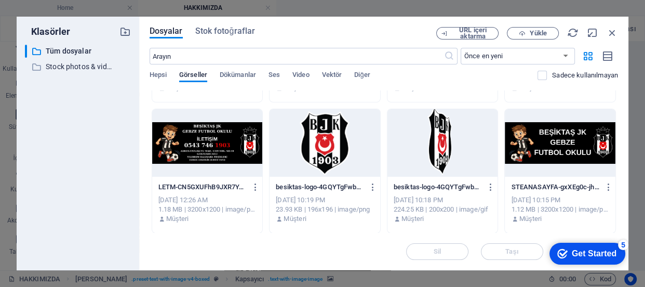
click at [350, 147] on div at bounding box center [324, 142] width 111 height 67
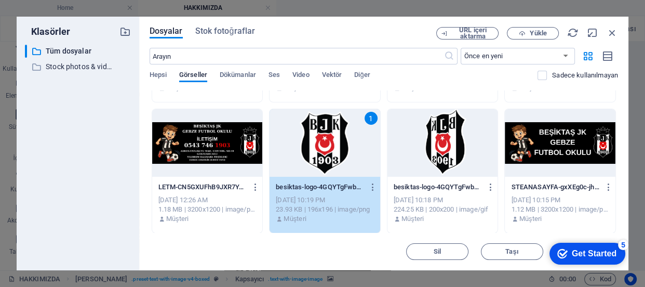
click at [330, 163] on div "1" at bounding box center [324, 142] width 111 height 67
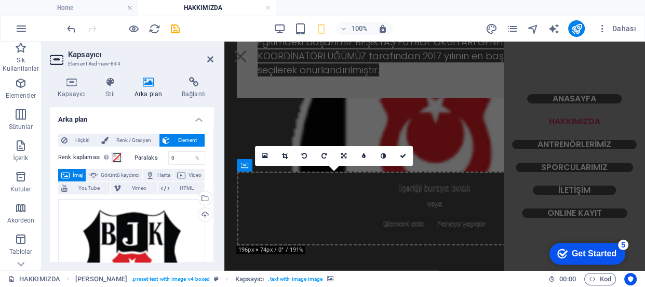
scroll to position [138, 0]
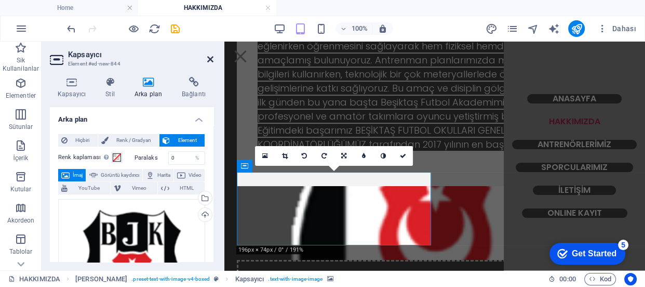
click at [211, 60] on icon at bounding box center [210, 59] width 6 height 8
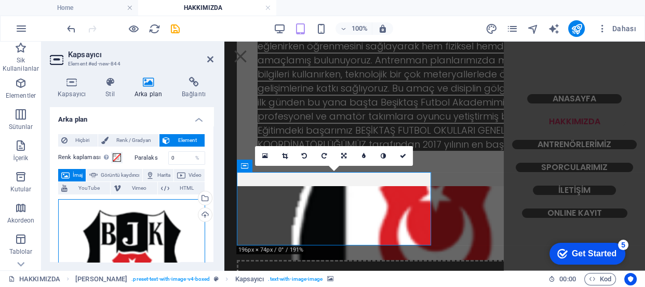
click at [145, 256] on div "Dosyaları buraya sürükleyin, dosyaları seçmek için tıklayın veya Dosyalardan ya…" at bounding box center [131, 272] width 147 height 147
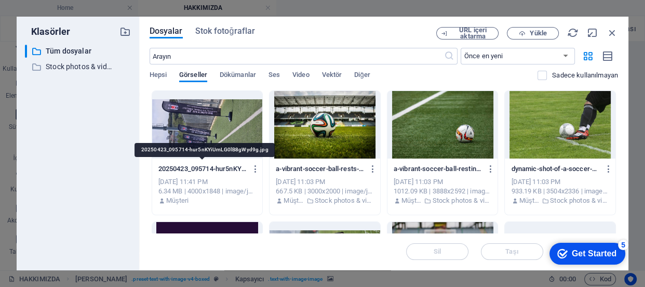
scroll to position [94, 0]
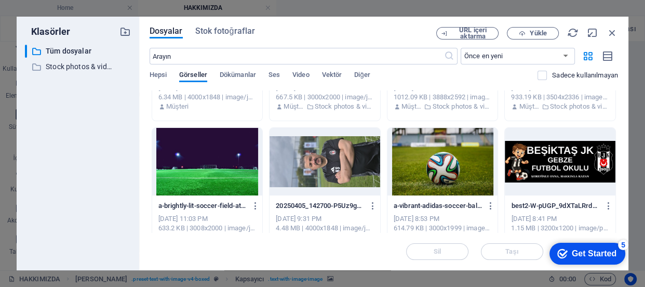
click at [333, 157] on div at bounding box center [324, 161] width 111 height 67
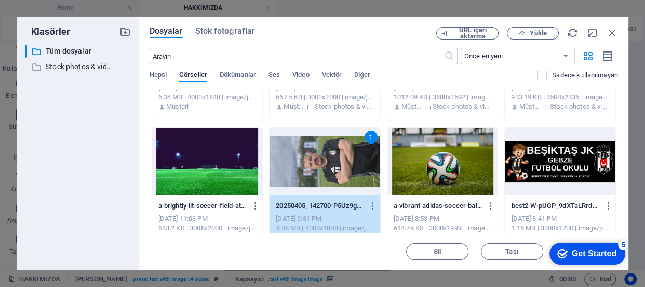
click at [333, 157] on div "1" at bounding box center [324, 161] width 111 height 67
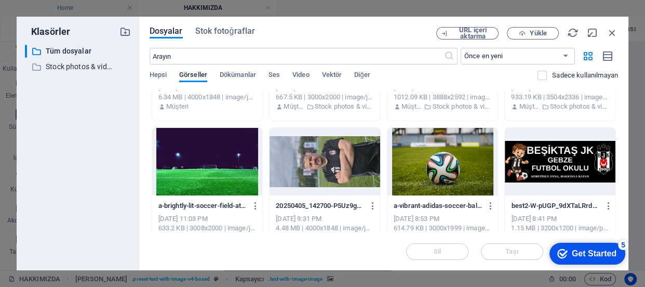
click at [333, 157] on div at bounding box center [324, 161] width 111 height 67
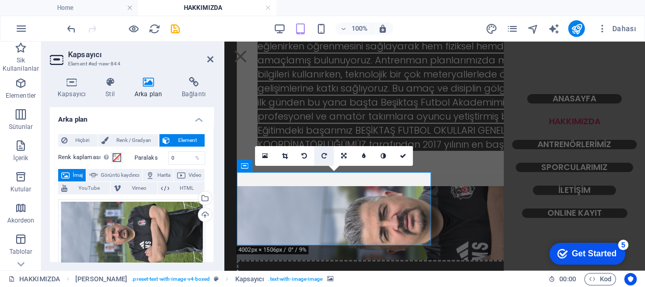
click at [321, 153] on icon at bounding box center [323, 156] width 5 height 6
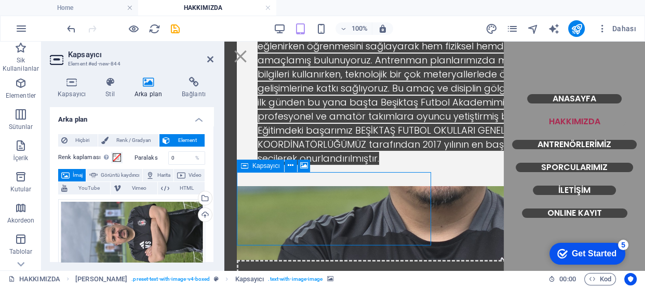
drag, startPoint x: 389, startPoint y: 195, endPoint x: 395, endPoint y: 207, distance: 13.5
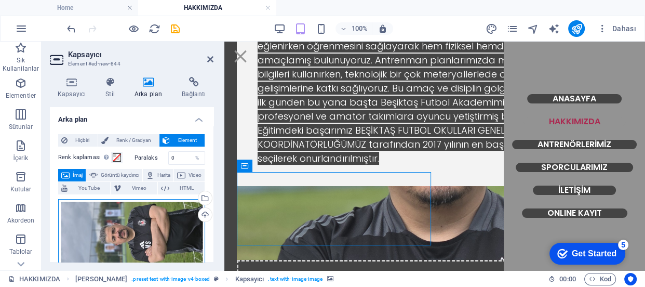
click at [152, 215] on div "Dosyaları buraya sürükleyin, dosyaları seçmek için tıklayın veya Dosyalardan ya…" at bounding box center [131, 234] width 147 height 71
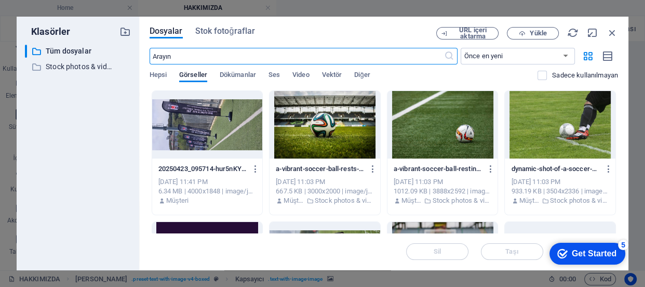
scroll to position [94, 0]
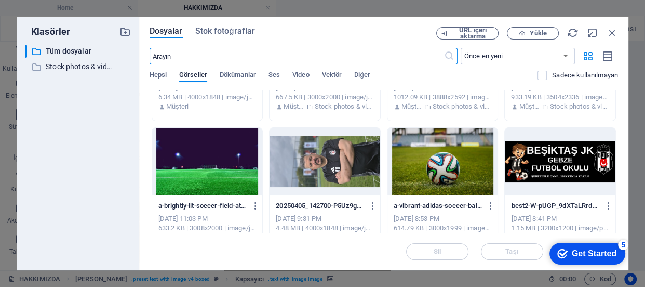
click at [331, 170] on div at bounding box center [324, 161] width 111 height 67
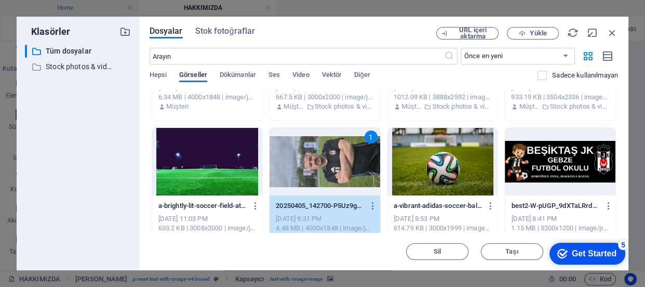
click at [331, 170] on div "1" at bounding box center [324, 161] width 111 height 67
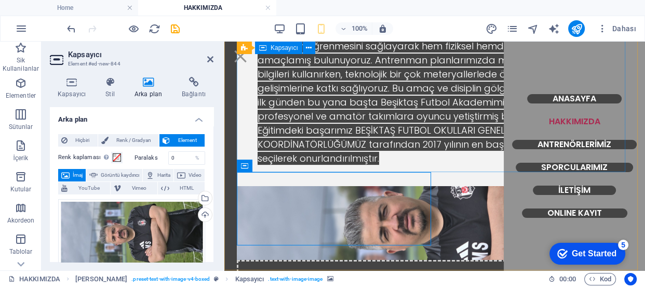
click at [331, 170] on div "HAKKIMIZDA Beşiktaş Gebze Futbol Okulumuz 2011 yılında Kocaeli ilimizin Gebze i…" at bounding box center [435, 65] width 396 height 241
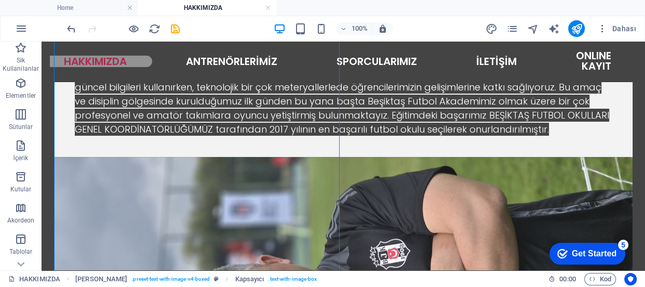
scroll to position [138, 0]
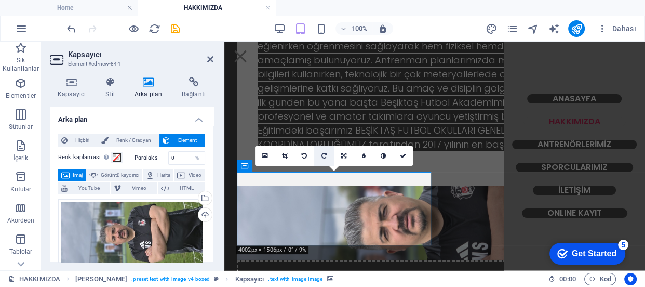
click at [325, 155] on icon at bounding box center [323, 156] width 5 height 6
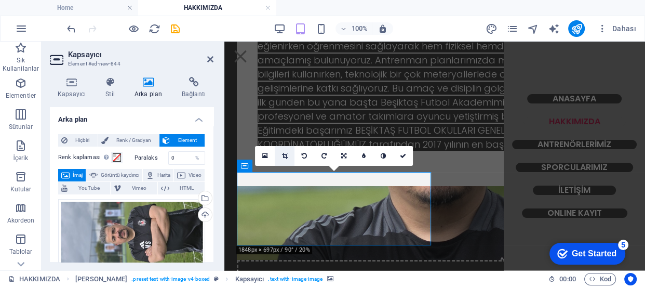
click at [285, 156] on icon at bounding box center [285, 156] width 6 height 6
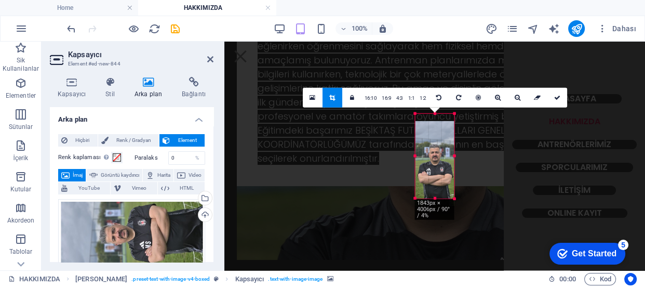
drag, startPoint x: 439, startPoint y: 157, endPoint x: 439, endPoint y: 164, distance: 7.3
click at [439, 164] on div at bounding box center [434, 163] width 39 height 85
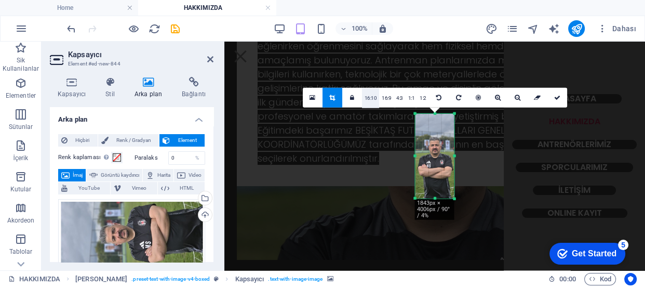
click at [372, 96] on link "16:10" at bounding box center [371, 98] width 18 height 20
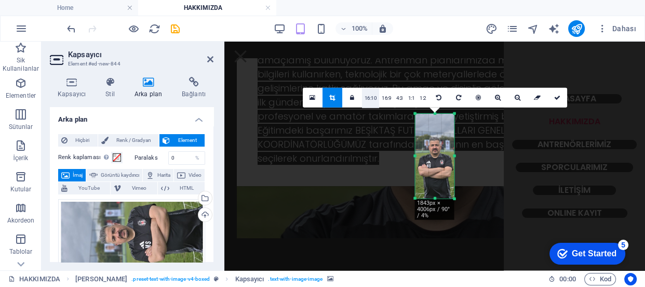
scroll to position [116, 0]
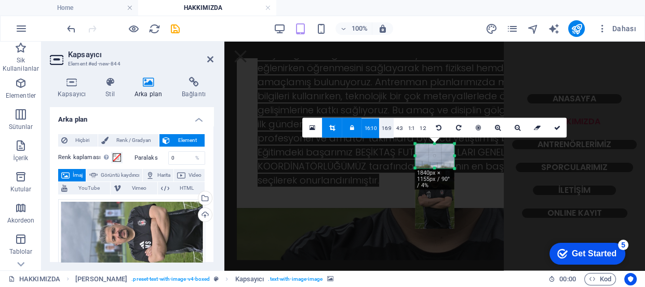
click at [391, 126] on link "16:9" at bounding box center [386, 128] width 15 height 20
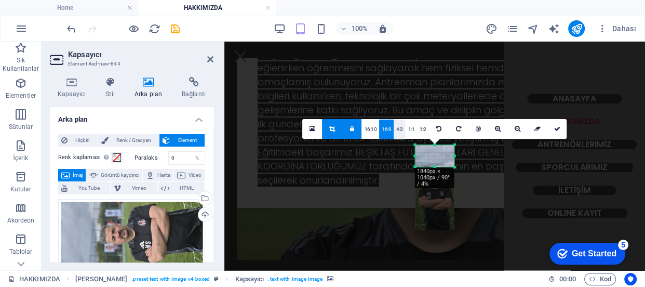
click at [400, 127] on link "4:3" at bounding box center [399, 129] width 12 height 20
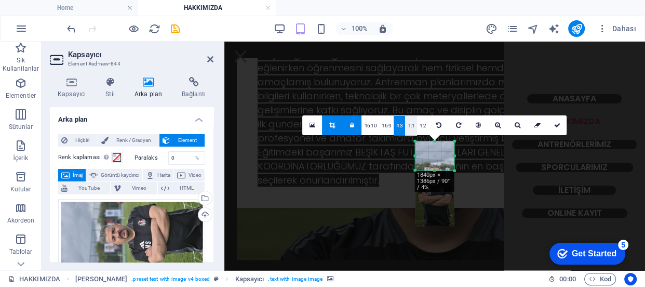
click at [411, 125] on link "1:1" at bounding box center [411, 126] width 12 height 20
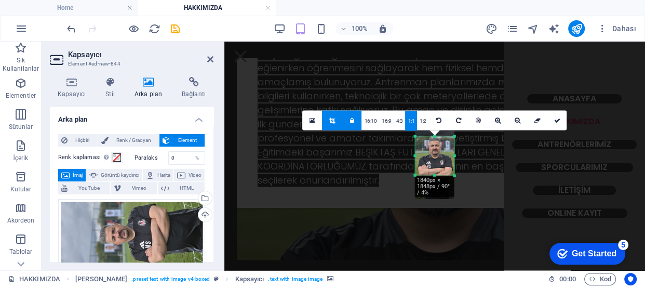
drag, startPoint x: 440, startPoint y: 168, endPoint x: 439, endPoint y: 146, distance: 22.3
click at [439, 146] on div at bounding box center [434, 156] width 39 height 85
click at [558, 121] on icon at bounding box center [556, 120] width 6 height 6
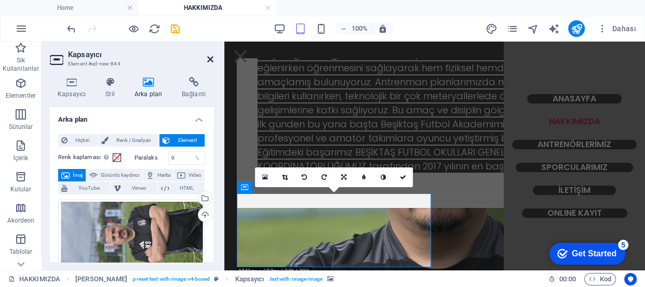
click at [210, 60] on icon at bounding box center [210, 59] width 6 height 8
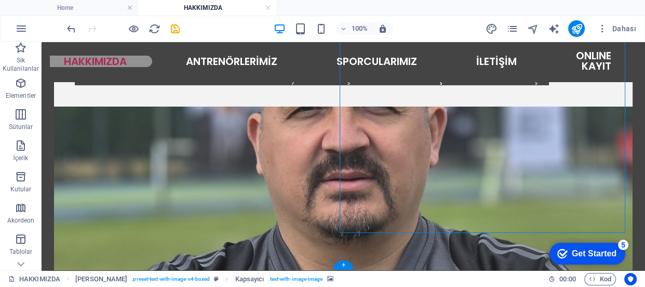
scroll to position [95, 0]
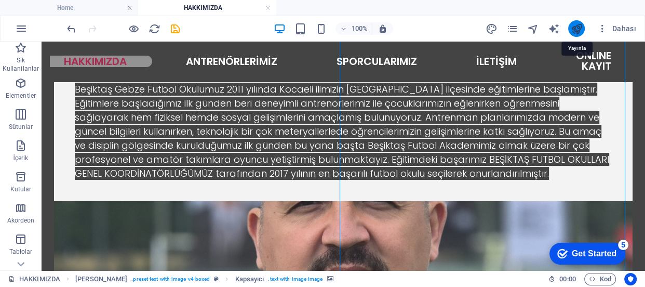
click at [579, 25] on icon "publish" at bounding box center [576, 29] width 12 height 12
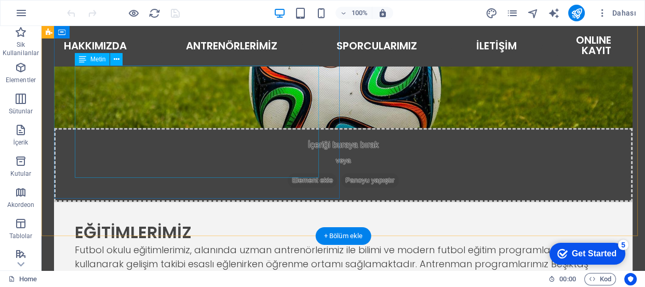
scroll to position [528, 0]
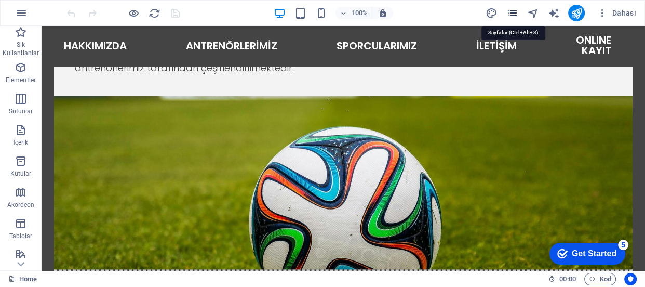
click at [510, 10] on icon "pages" at bounding box center [512, 13] width 12 height 12
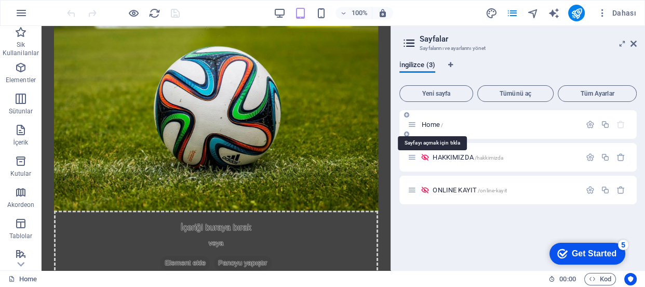
click at [433, 121] on span "Home /" at bounding box center [432, 124] width 21 height 8
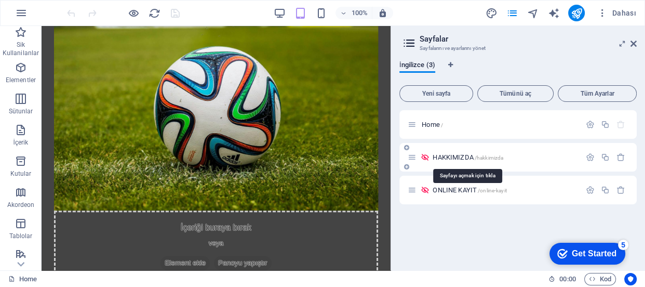
click at [472, 156] on span "HAKKIMIZDA /hakkimizda" at bounding box center [467, 157] width 71 height 8
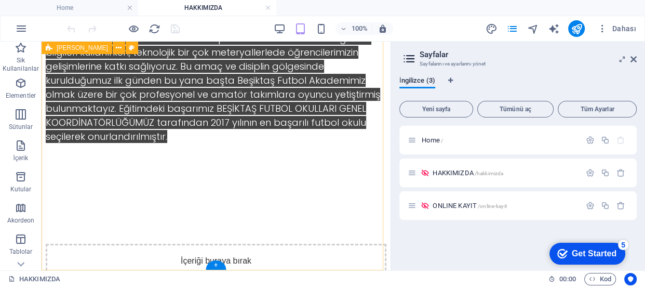
scroll to position [212, 0]
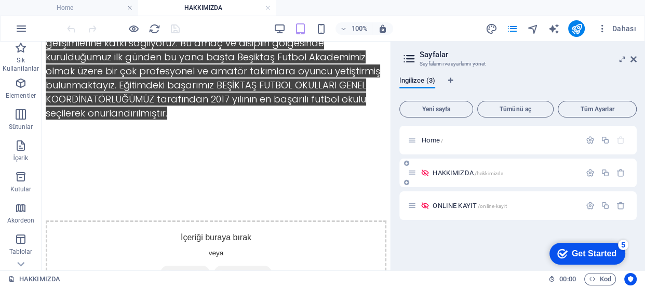
click at [424, 172] on icon at bounding box center [424, 172] width 9 height 9
click at [425, 172] on icon at bounding box center [424, 172] width 9 height 9
click at [589, 175] on icon "button" at bounding box center [590, 172] width 9 height 9
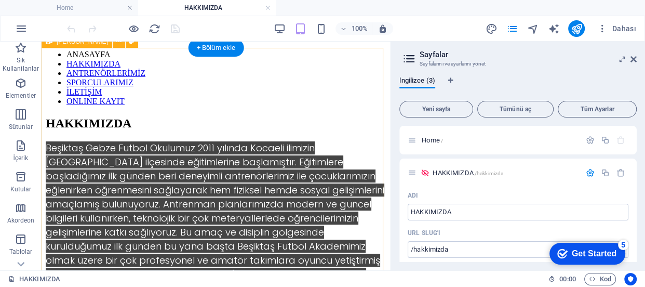
scroll to position [0, 0]
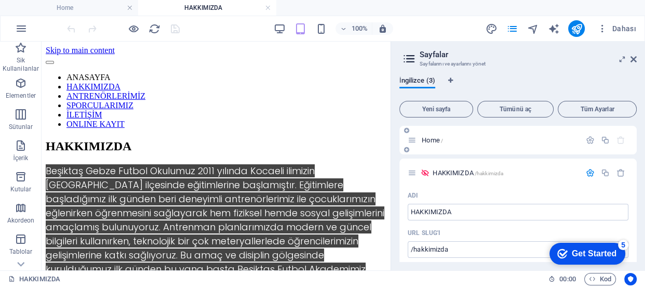
click at [497, 141] on p "Home /" at bounding box center [500, 140] width 156 height 7
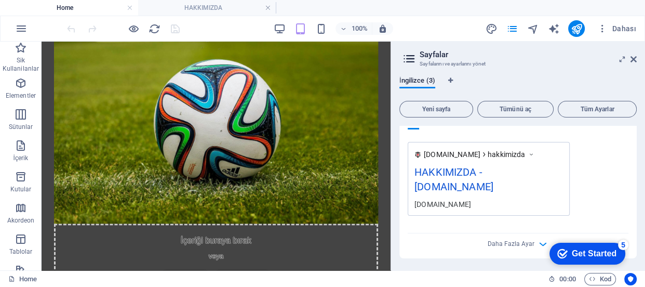
scroll to position [363, 0]
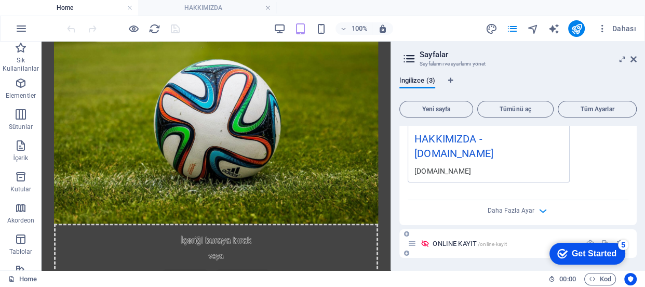
click at [455, 238] on div "ONLINE KAYIT /online-kayit" at bounding box center [493, 243] width 173 height 12
click at [450, 241] on span "ONLINE KAYIT /online-kayit" at bounding box center [469, 243] width 74 height 8
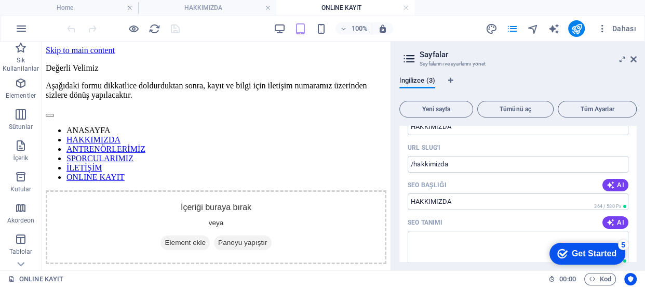
scroll to position [0, 0]
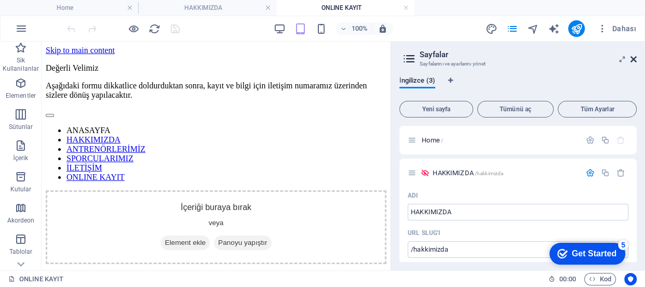
click at [635, 60] on icon at bounding box center [633, 59] width 6 height 8
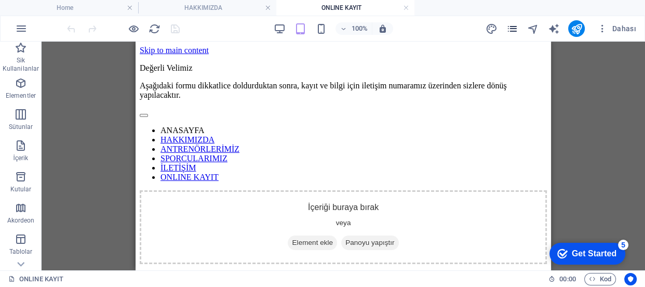
click at [514, 28] on icon "pages" at bounding box center [512, 29] width 12 height 12
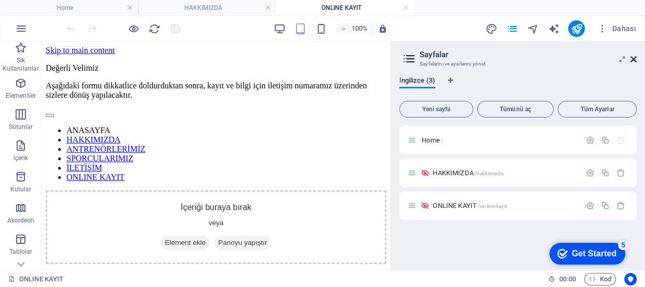
click at [630, 58] on icon at bounding box center [633, 59] width 6 height 8
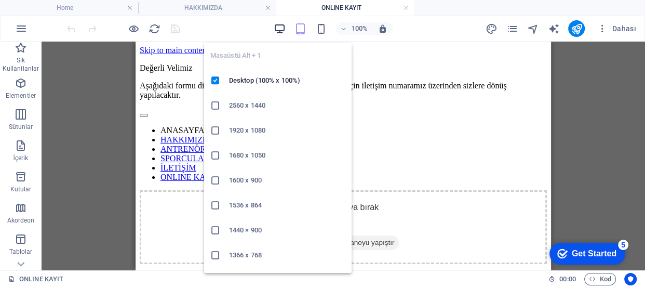
click at [277, 28] on icon "button" at bounding box center [280, 29] width 12 height 12
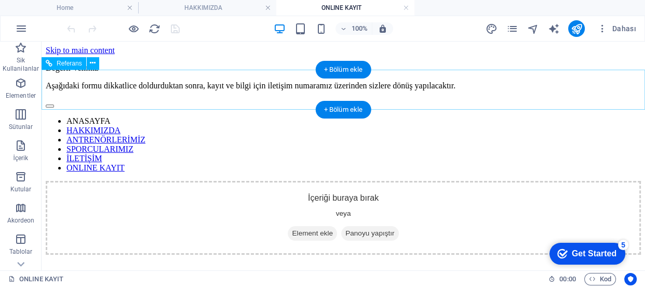
click at [114, 116] on nav "ANASAYFA HAKKIMIZDA ANTRENÖRLERİMİZ SPORCULARIMIZ İLETİŞİM ONLINE KAYIT" at bounding box center [343, 144] width 595 height 56
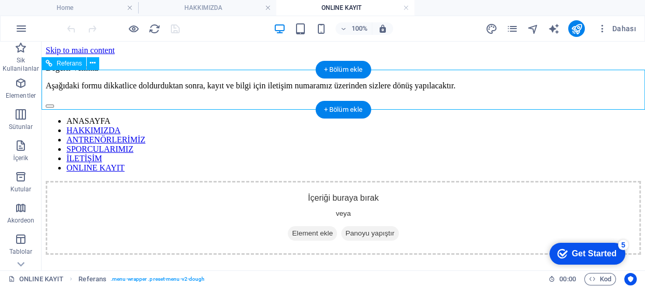
click at [365, 116] on nav "ANASAYFA HAKKIMIZDA ANTRENÖRLERİMİZ SPORCULARIMIZ İLETİŞİM ONLINE KAYIT" at bounding box center [343, 144] width 595 height 56
click at [108, 116] on nav "ANASAYFA HAKKIMIZDA ANTRENÖRLERİMİZ SPORCULARIMIZ İLETİŞİM ONLINE KAYIT" at bounding box center [343, 144] width 595 height 56
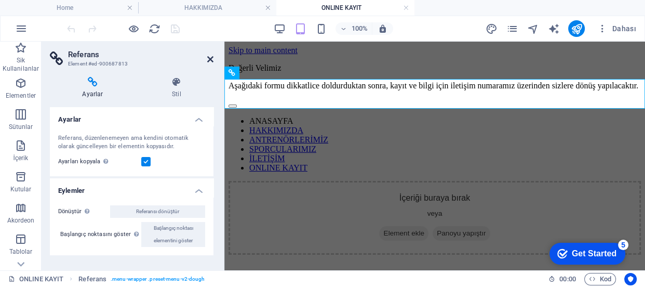
click at [208, 62] on icon at bounding box center [210, 59] width 6 height 8
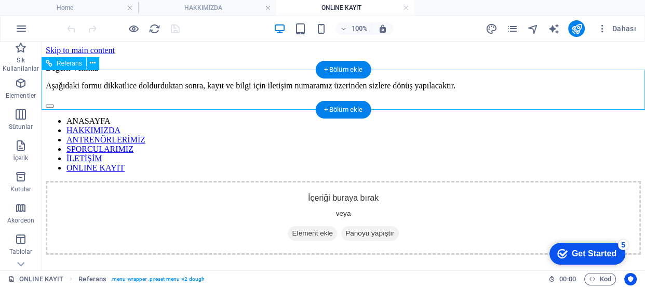
click at [89, 116] on nav "ANASAYFA HAKKIMIZDA ANTRENÖRLERİMİZ SPORCULARIMIZ İLETİŞİM ONLINE KAYIT" at bounding box center [343, 144] width 595 height 56
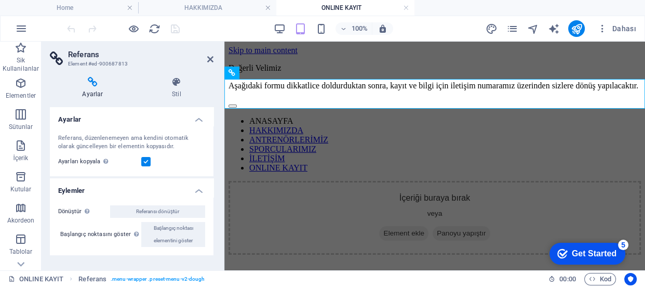
click at [96, 87] on h4 "Ayarlar" at bounding box center [95, 88] width 90 height 22
click at [212, 59] on icon at bounding box center [210, 59] width 6 height 8
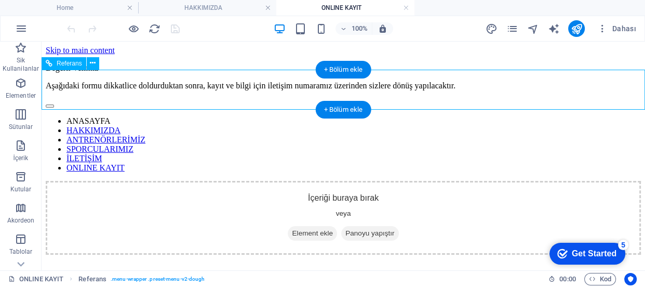
click at [103, 116] on nav "ANASAYFA HAKKIMIZDA ANTRENÖRLERİMİZ SPORCULARIMIZ İLETİŞİM ONLINE KAYIT" at bounding box center [343, 144] width 595 height 56
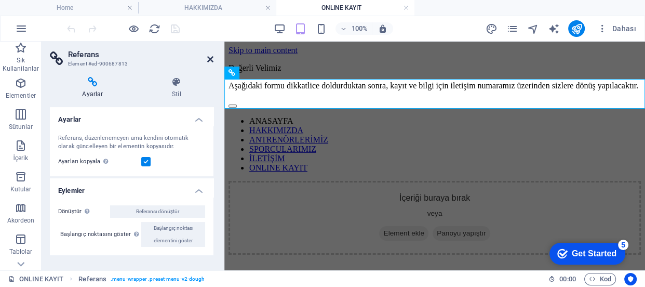
click at [208, 56] on icon at bounding box center [210, 59] width 6 height 8
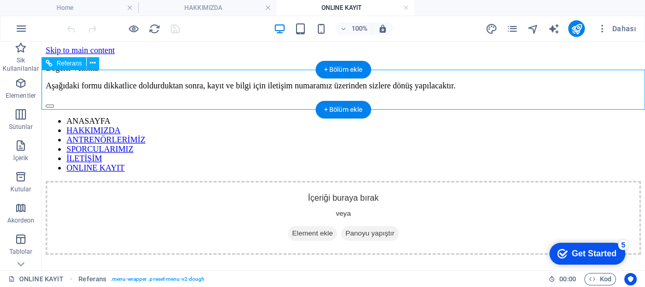
click at [202, 116] on nav "ANASAYFA HAKKIMIZDA ANTRENÖRLERİMİZ SPORCULARIMIZ İLETİŞİM ONLINE KAYIT" at bounding box center [343, 144] width 595 height 56
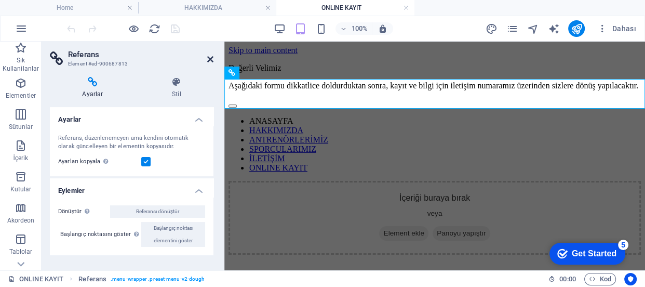
click at [209, 56] on icon at bounding box center [210, 59] width 6 height 8
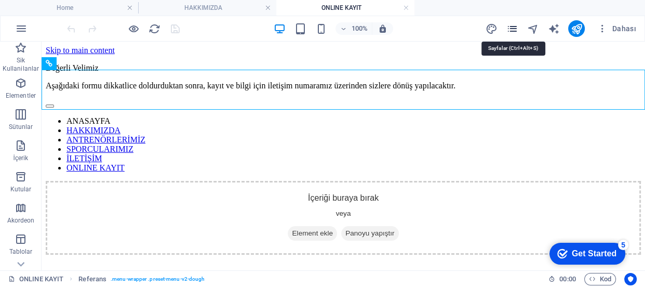
click at [514, 30] on icon "pages" at bounding box center [512, 29] width 12 height 12
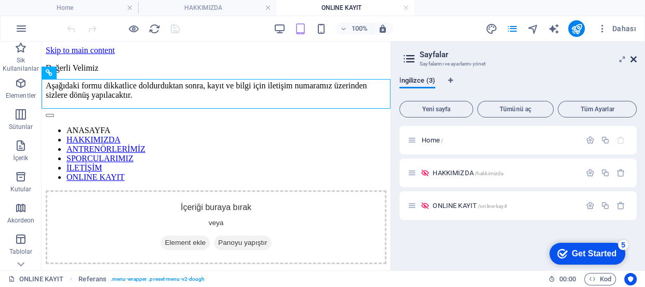
click at [633, 59] on icon at bounding box center [633, 59] width 6 height 8
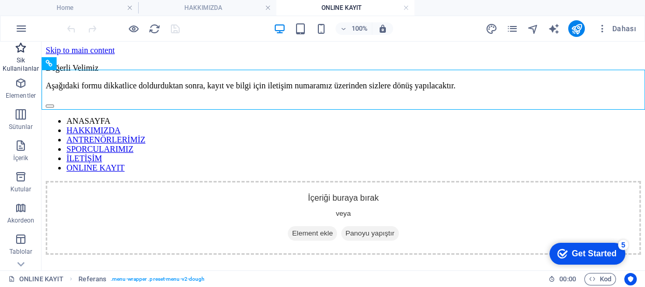
click at [25, 62] on p "Sik Kullanilanlar" at bounding box center [21, 64] width 42 height 17
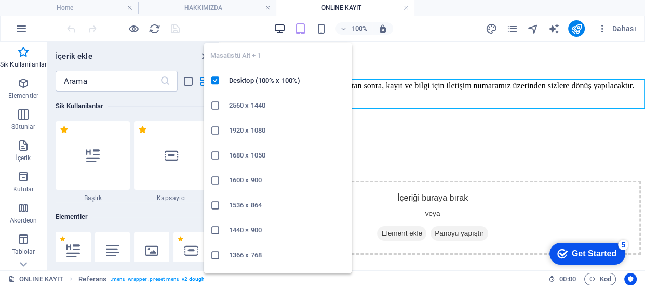
click at [279, 30] on icon "button" at bounding box center [280, 29] width 12 height 12
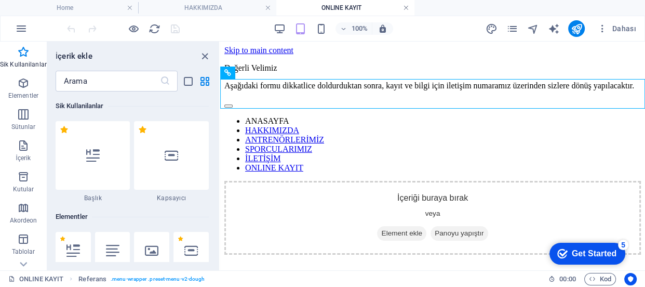
click at [407, 8] on link at bounding box center [406, 8] width 6 height 10
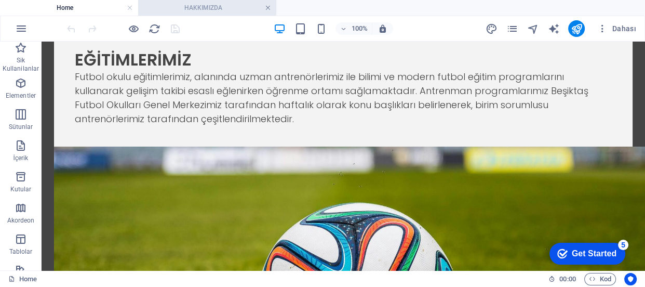
click at [269, 10] on link at bounding box center [268, 8] width 6 height 10
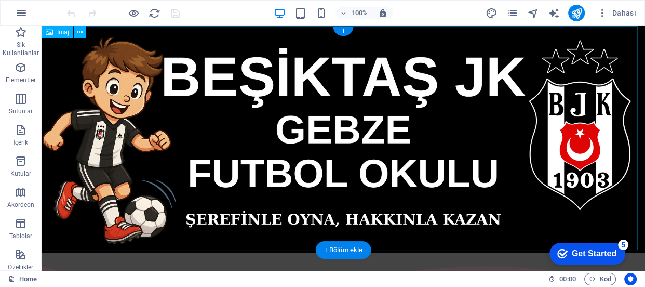
scroll to position [94, 0]
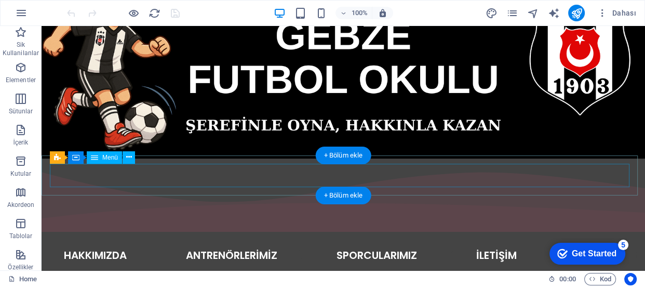
click at [105, 243] on nav "ANASAYFA HAKKIMIZDA ANTRENÖRLERİMİZ SPORCULARIMIZ İLETİŞİM ONLINE KAYIT" at bounding box center [343, 254] width 587 height 23
select select
select select "primary"
select select "1"
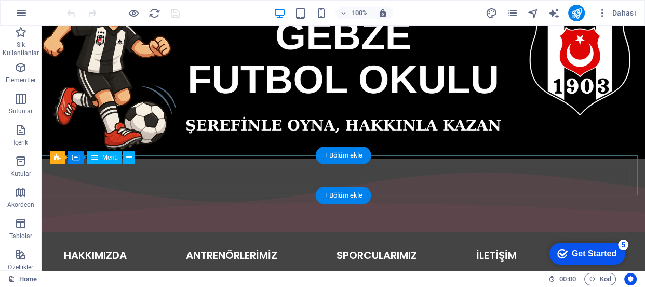
select select
select select "default"
select select
select select "default"
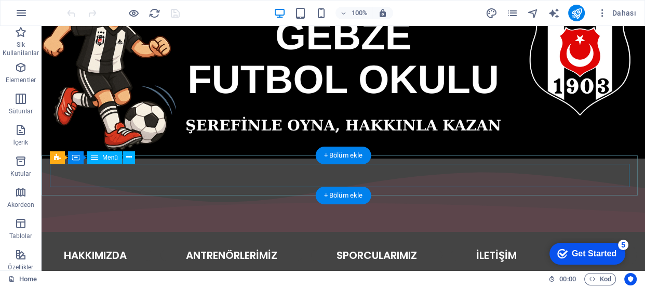
select select "default"
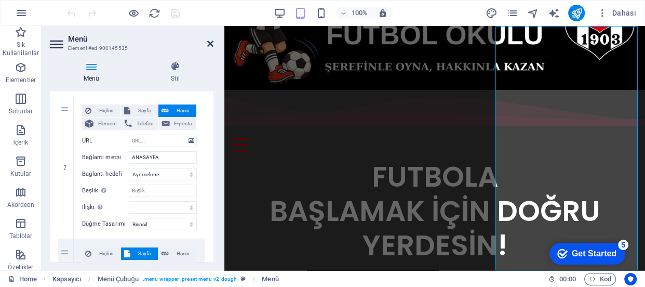
click at [212, 42] on icon at bounding box center [210, 43] width 6 height 8
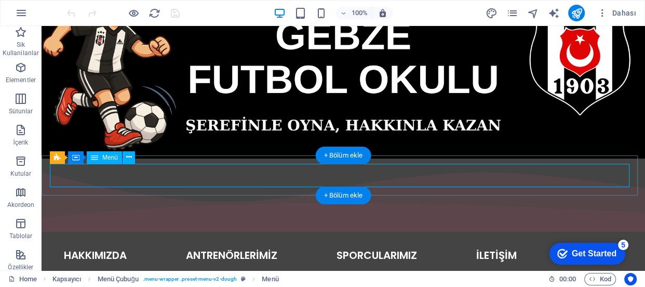
click at [95, 243] on nav "ANASAYFA HAKKIMIZDA ANTRENÖRLERİMİZ SPORCULARIMIZ İLETİŞİM ONLINE KAYIT" at bounding box center [343, 254] width 587 height 23
select select
select select "primary"
select select "1"
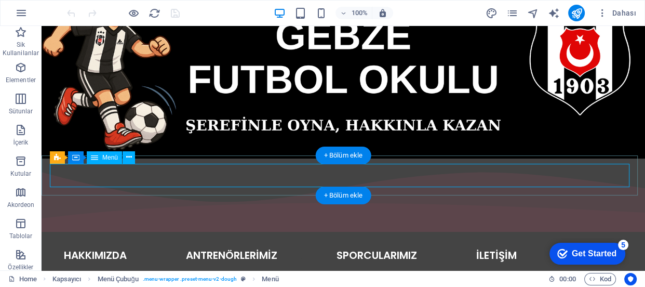
select select
select select "default"
select select
select select "default"
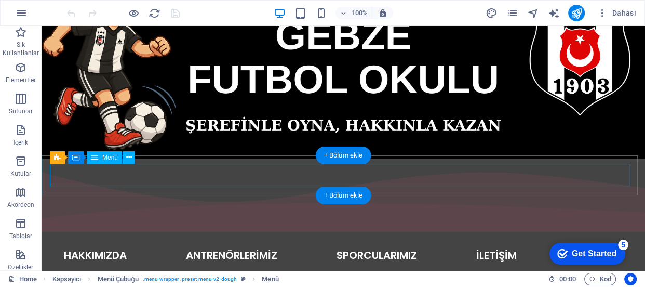
select select "default"
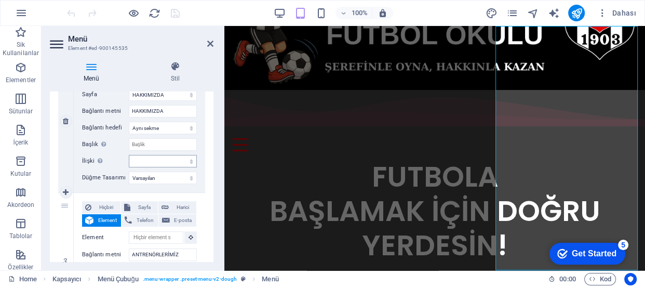
scroll to position [236, 0]
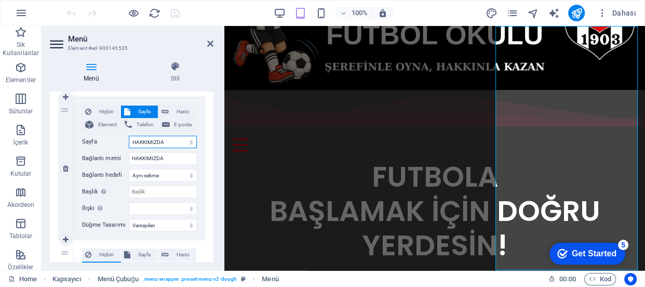
click at [171, 141] on select "Home HAKKIMIZDA ONLINE KAYIT" at bounding box center [163, 141] width 68 height 12
select select "0"
click at [129, 135] on select "Home HAKKIMIZDA ONLINE KAYIT" at bounding box center [163, 141] width 68 height 12
select select
type input "Home"
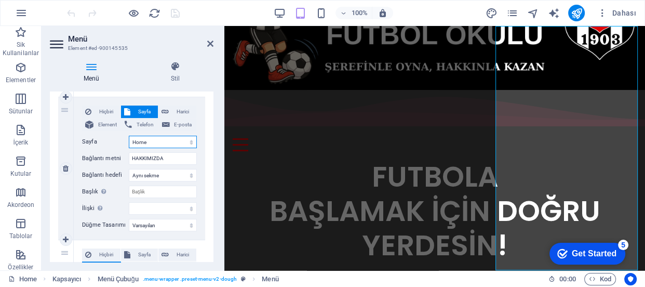
select select
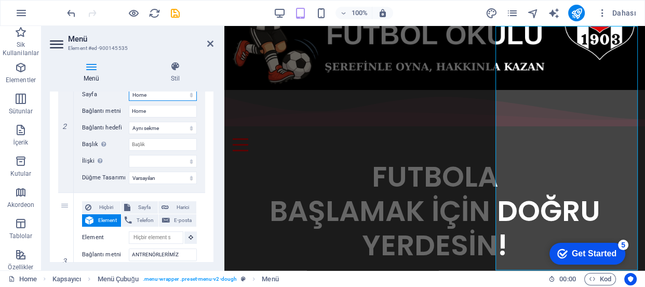
scroll to position [330, 0]
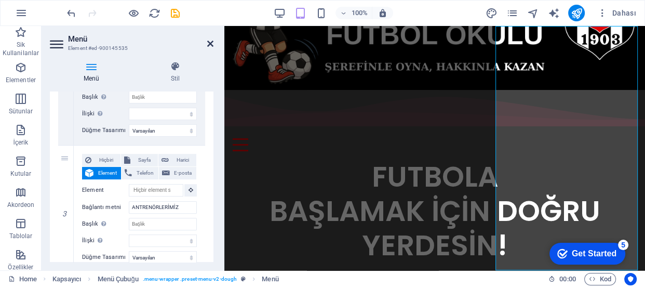
click at [213, 45] on icon at bounding box center [210, 43] width 6 height 8
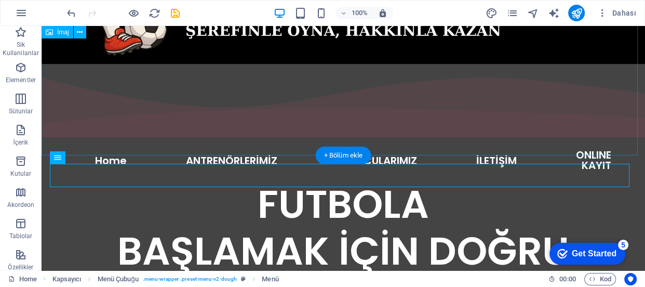
scroll to position [94, 0]
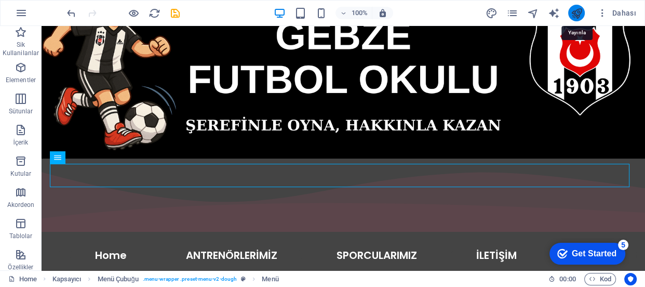
click at [581, 9] on icon "publish" at bounding box center [576, 13] width 12 height 12
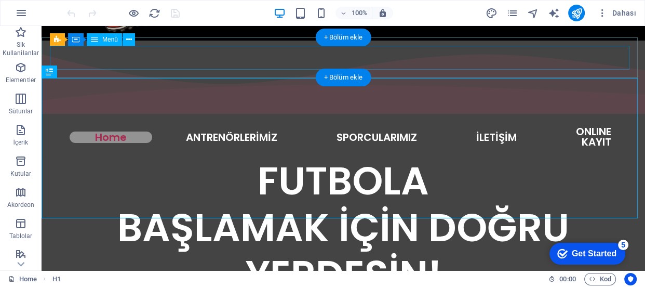
click at [112, 126] on nav "ANASAYFA Home ANTRENÖRLERİMİZ SPORCULARIMIZ İLETİŞİM ONLINE KAYIT" at bounding box center [343, 137] width 587 height 23
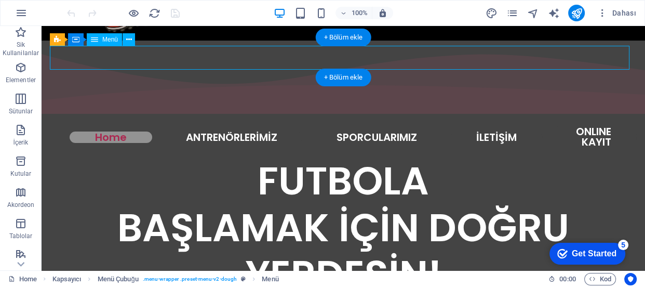
click at [112, 126] on nav "ANASAYFA Home ANTRENÖRLERİMİZ SPORCULARIMIZ İLETİŞİM ONLINE KAYIT" at bounding box center [343, 137] width 587 height 23
select select "primary"
select select
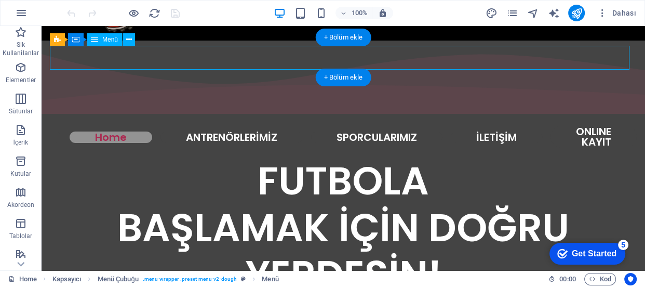
select select "default"
select select
select select "default"
select select
select select "default"
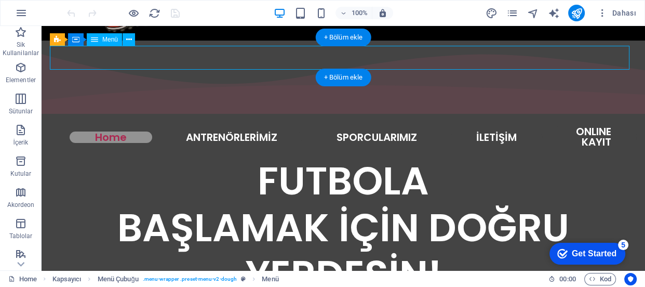
select select "default"
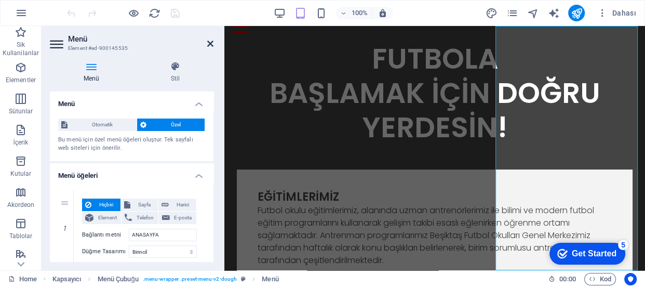
click at [210, 42] on icon at bounding box center [210, 43] width 6 height 8
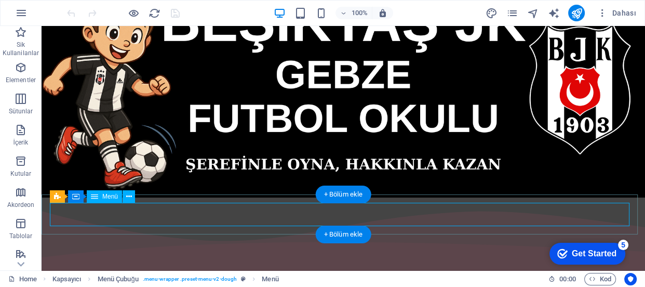
select select "primary"
select select
select select "default"
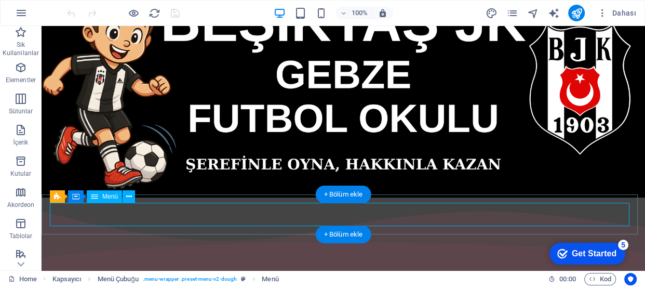
select select
select select "default"
select select
select select "default"
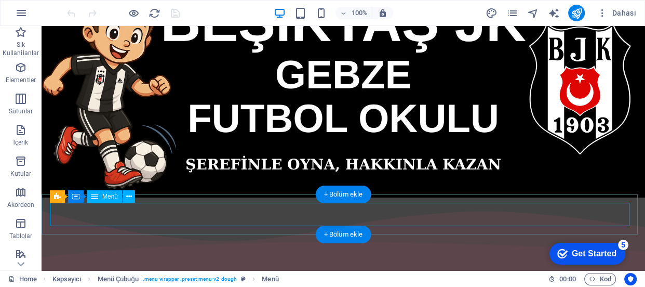
select select "default"
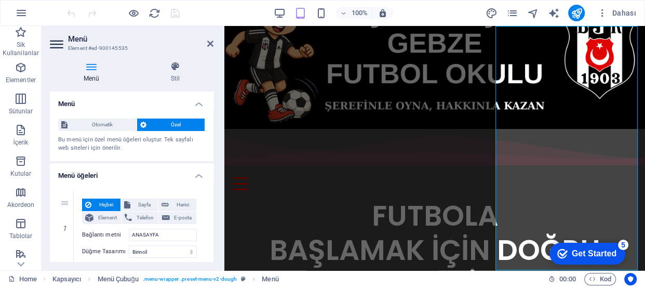
scroll to position [47, 0]
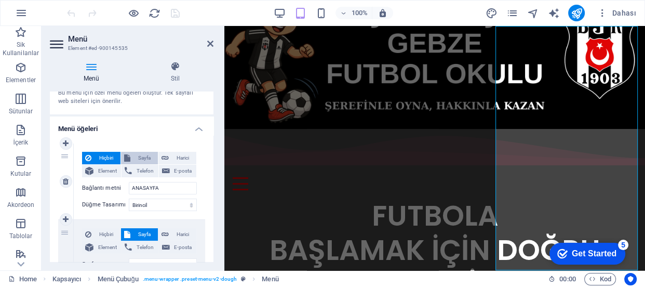
click at [144, 159] on span "Sayfa" at bounding box center [143, 158] width 21 height 12
select select
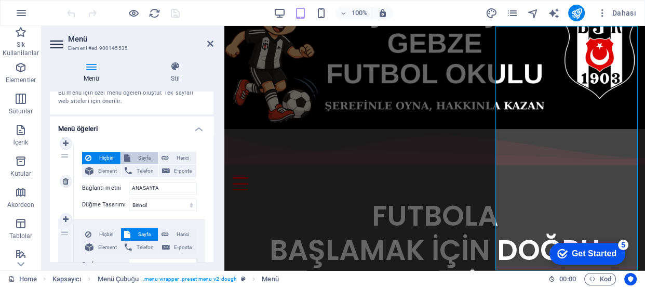
select select
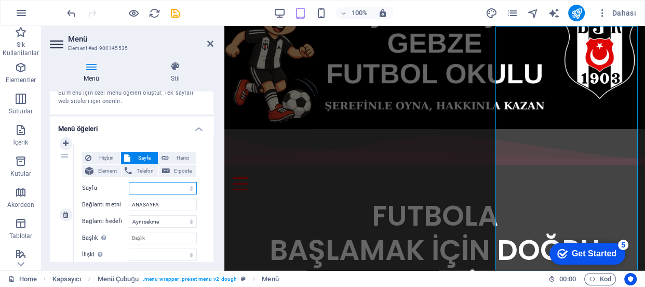
click at [187, 186] on select "Home HAKKIMIZDA ONLINE KAYIT" at bounding box center [163, 188] width 68 height 12
select select "0"
click at [129, 182] on select "Home HAKKIMIZDA ONLINE KAYIT" at bounding box center [163, 188] width 68 height 12
select select
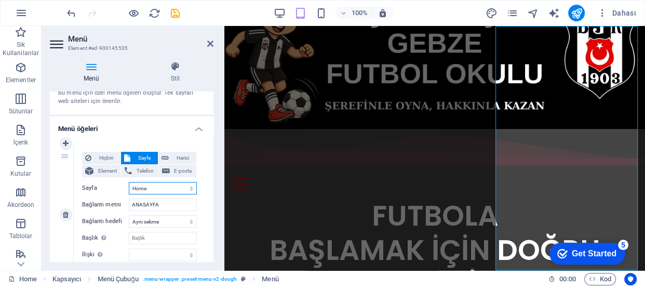
select select
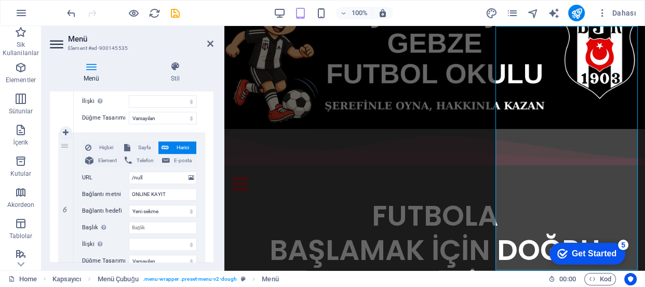
scroll to position [797, 0]
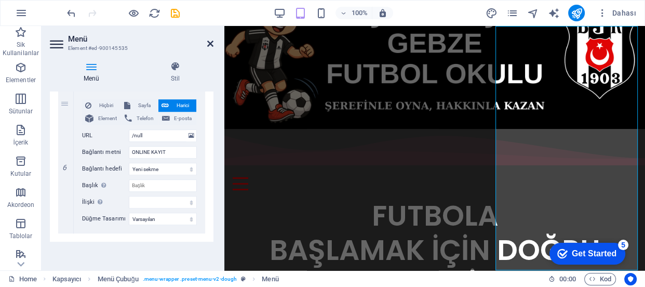
click at [210, 45] on icon at bounding box center [210, 43] width 6 height 8
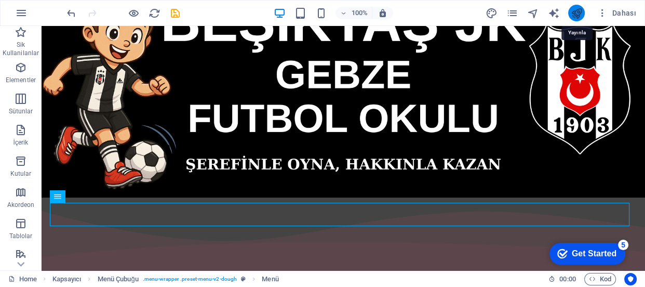
click at [578, 11] on icon "publish" at bounding box center [576, 13] width 12 height 12
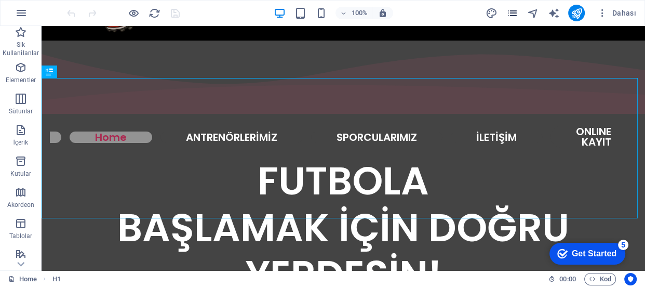
click at [512, 15] on icon "pages" at bounding box center [512, 13] width 12 height 12
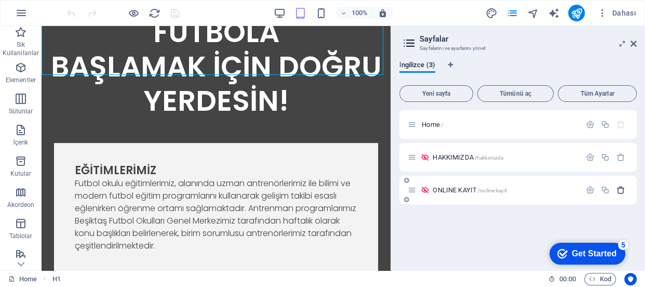
click at [622, 193] on icon "button" at bounding box center [620, 189] width 9 height 9
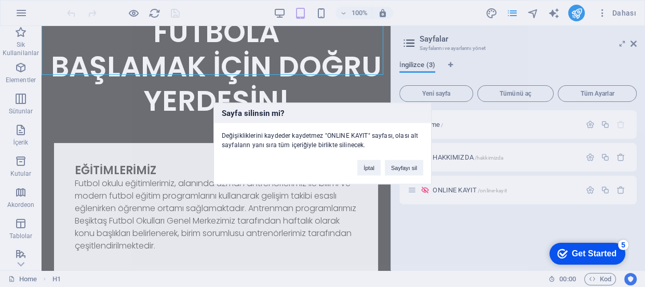
click at [414, 166] on button "Sayfayı sil" at bounding box center [404, 168] width 38 height 16
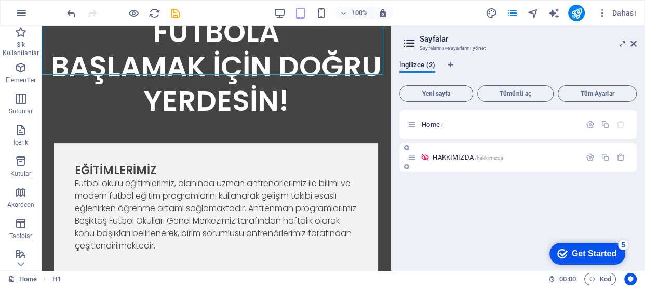
click at [456, 155] on span "HAKKIMIZDA /hakkimizda" at bounding box center [467, 157] width 71 height 8
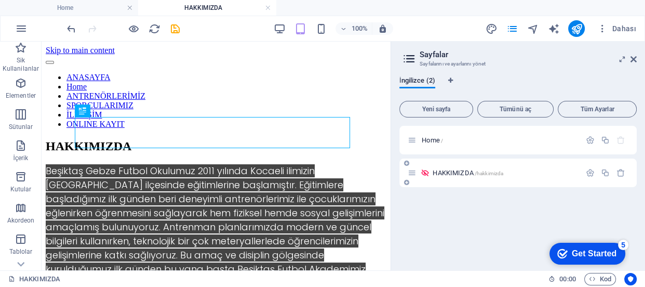
click at [424, 172] on icon at bounding box center [424, 172] width 9 height 9
click at [590, 173] on icon "button" at bounding box center [590, 172] width 9 height 9
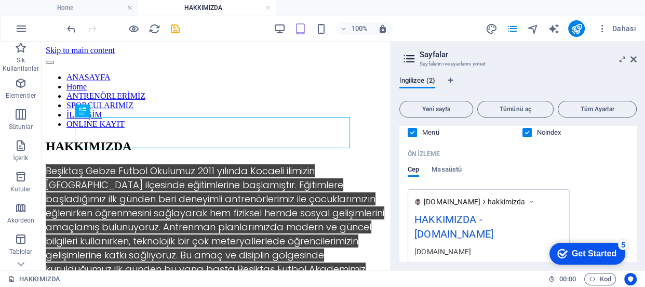
scroll to position [236, 0]
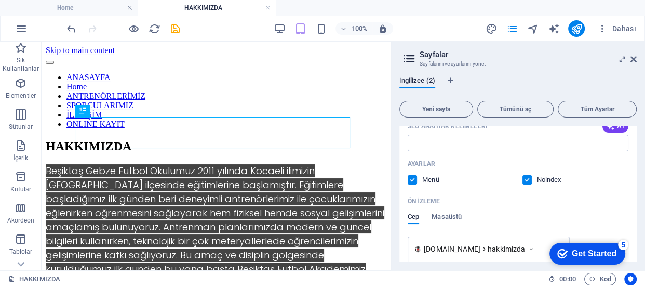
click at [415, 176] on label at bounding box center [411, 179] width 9 height 9
click at [0, 0] on input "checkbox" at bounding box center [0, 0] width 0 height 0
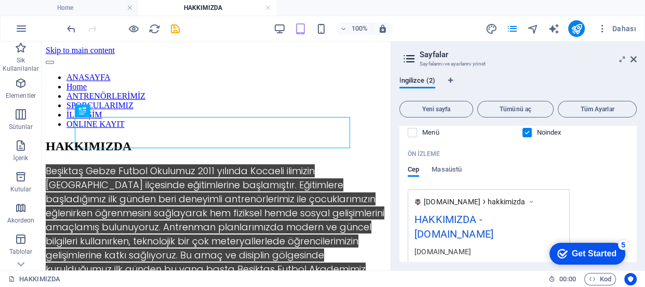
scroll to position [331, 0]
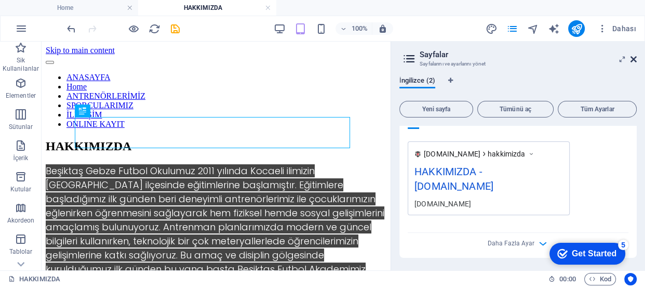
click at [631, 57] on icon at bounding box center [633, 59] width 6 height 8
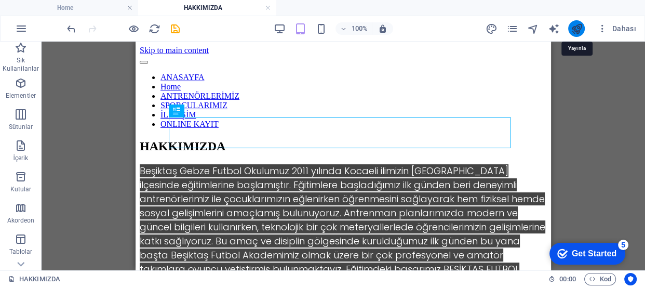
click at [581, 26] on icon "publish" at bounding box center [576, 29] width 12 height 12
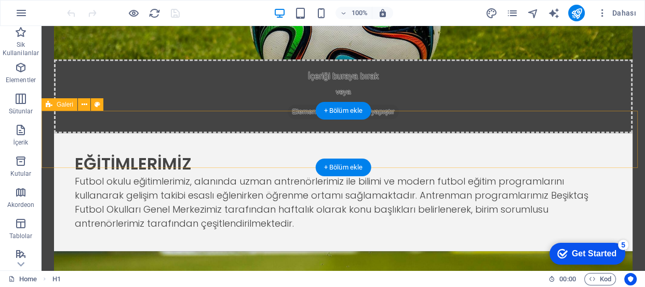
scroll to position [872, 0]
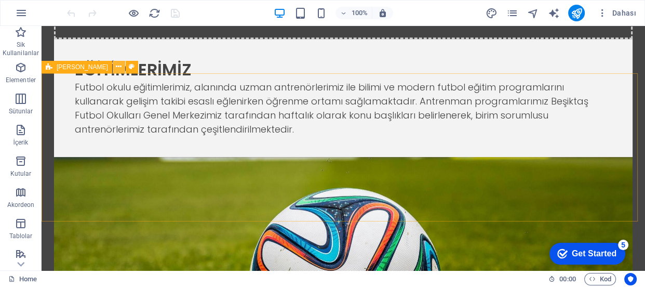
click at [116, 69] on icon at bounding box center [119, 66] width 6 height 11
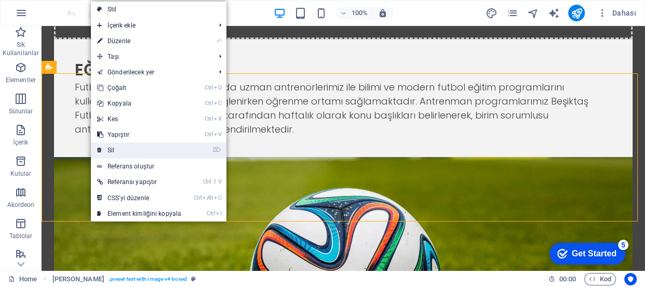
click at [119, 152] on link "⌦ Sil" at bounding box center [139, 150] width 97 height 16
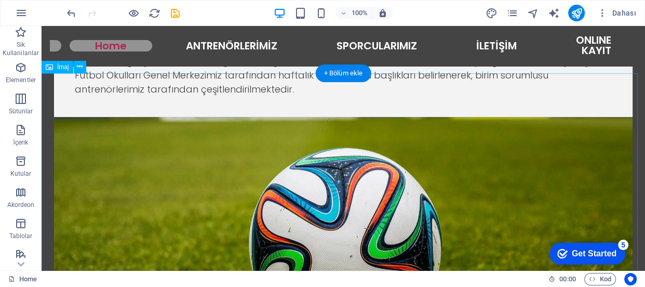
scroll to position [778, 0]
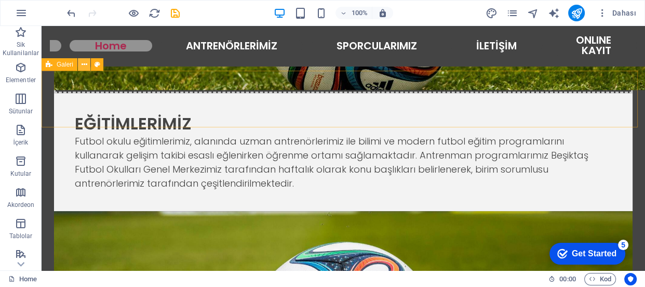
click at [83, 61] on icon at bounding box center [84, 64] width 6 height 11
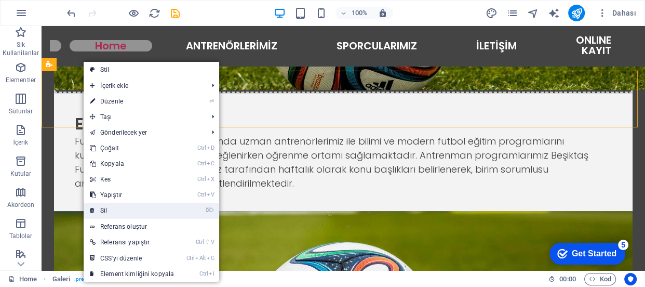
click at [119, 211] on link "⌦ Sil" at bounding box center [132, 210] width 97 height 16
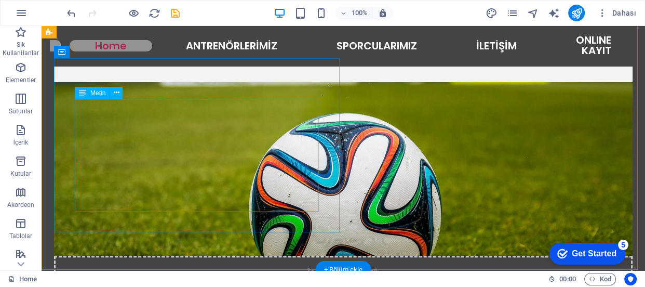
scroll to position [447, 0]
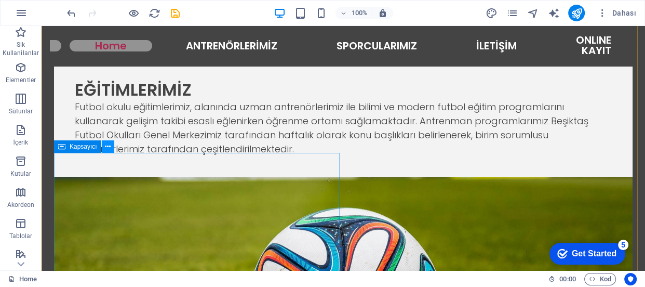
click at [109, 147] on icon at bounding box center [108, 146] width 6 height 11
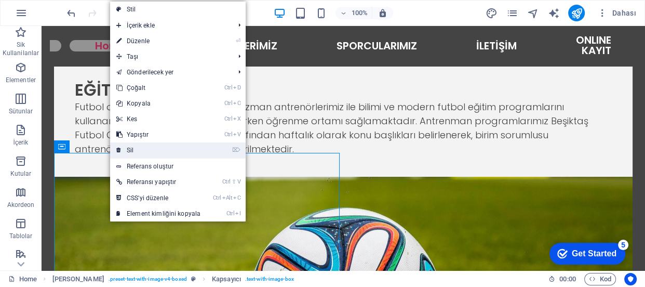
click at [131, 148] on link "⌦ Sil" at bounding box center [158, 150] width 97 height 16
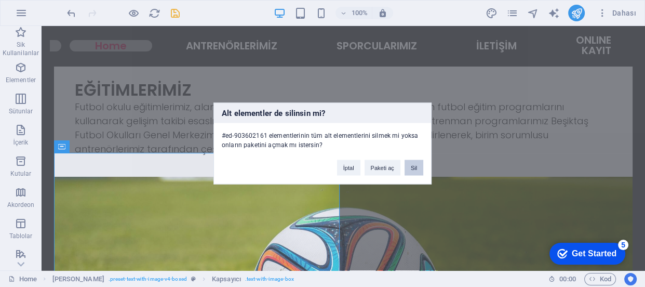
click at [411, 168] on button "Sil" at bounding box center [413, 168] width 19 height 16
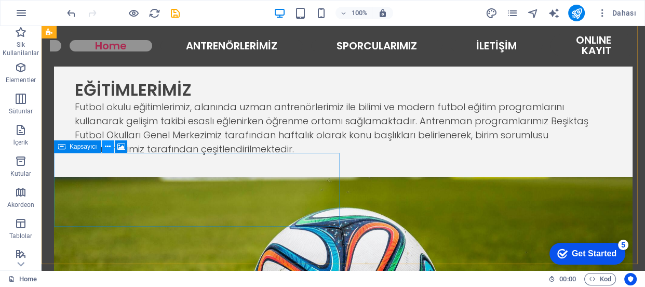
click at [108, 144] on icon at bounding box center [108, 146] width 6 height 11
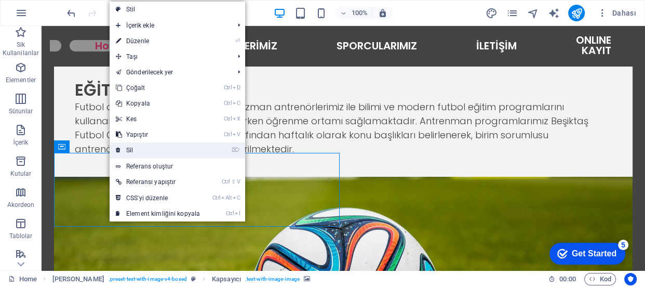
drag, startPoint x: 139, startPoint y: 148, endPoint x: 104, endPoint y: 125, distance: 42.2
click at [139, 148] on link "⌦ Sil" at bounding box center [158, 150] width 97 height 16
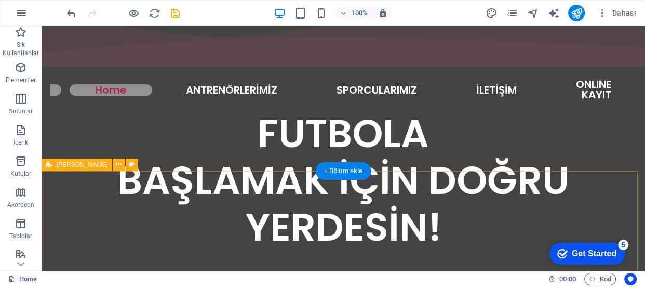
scroll to position [117, 0]
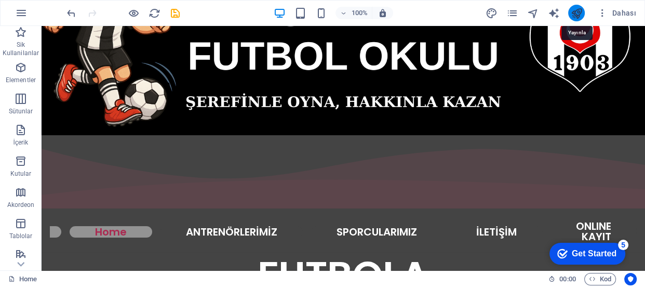
click at [573, 10] on icon "publish" at bounding box center [576, 13] width 12 height 12
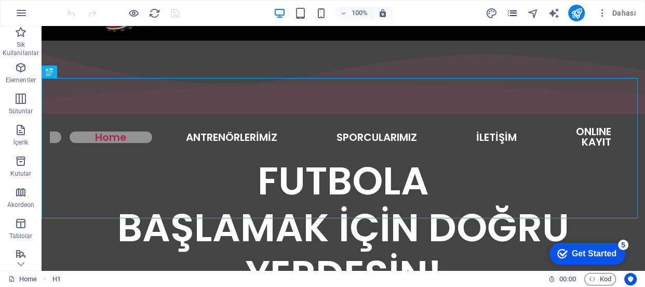
click at [513, 15] on icon "pages" at bounding box center [512, 13] width 12 height 12
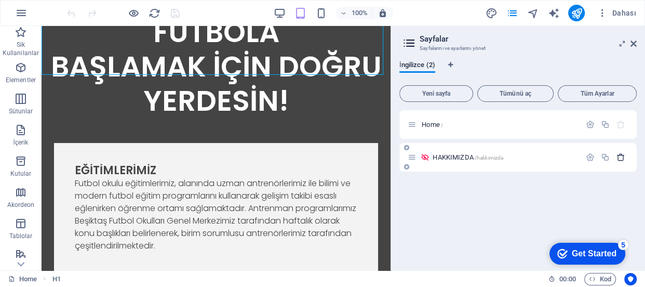
click at [620, 155] on icon "button" at bounding box center [620, 157] width 9 height 9
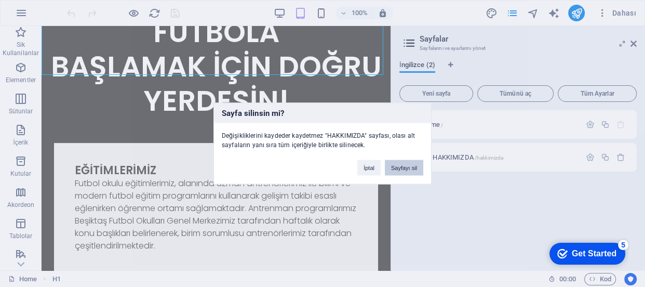
click at [415, 166] on button "Sayfayı sil" at bounding box center [404, 168] width 38 height 16
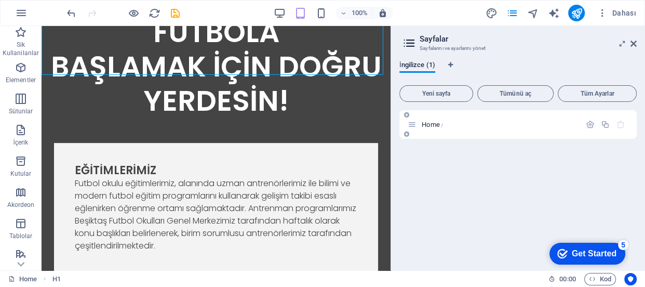
click at [432, 120] on span "Home /" at bounding box center [432, 124] width 21 height 8
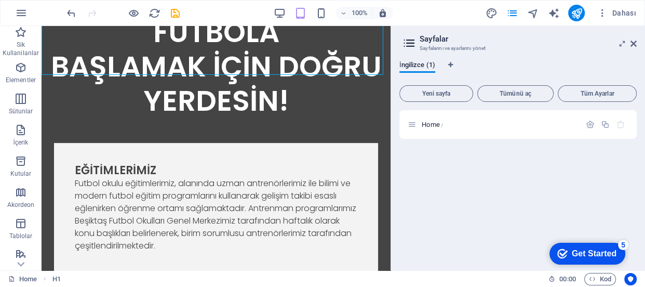
click at [508, 182] on div "Home /" at bounding box center [517, 186] width 237 height 152
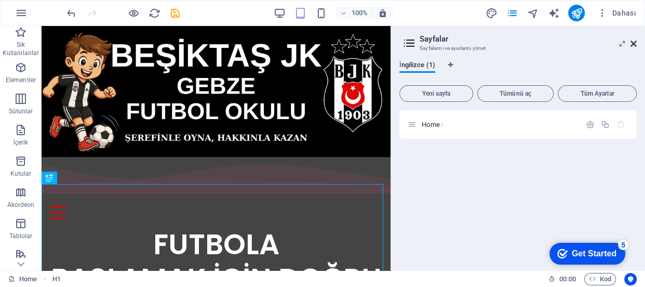
click at [636, 43] on icon at bounding box center [633, 43] width 6 height 8
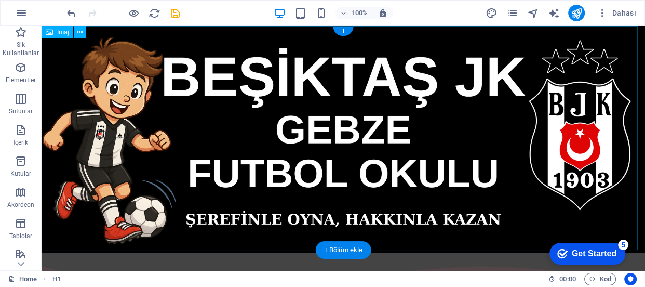
scroll to position [211, 0]
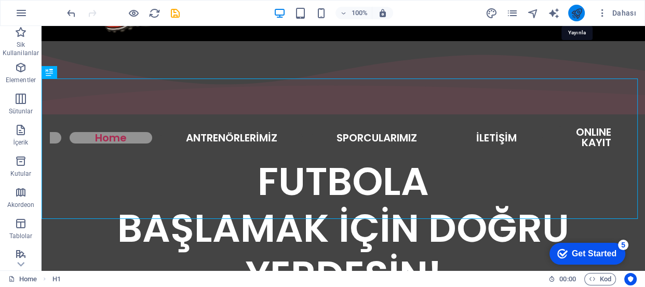
click at [575, 10] on icon "publish" at bounding box center [576, 13] width 12 height 12
